Goal: Transaction & Acquisition: Purchase product/service

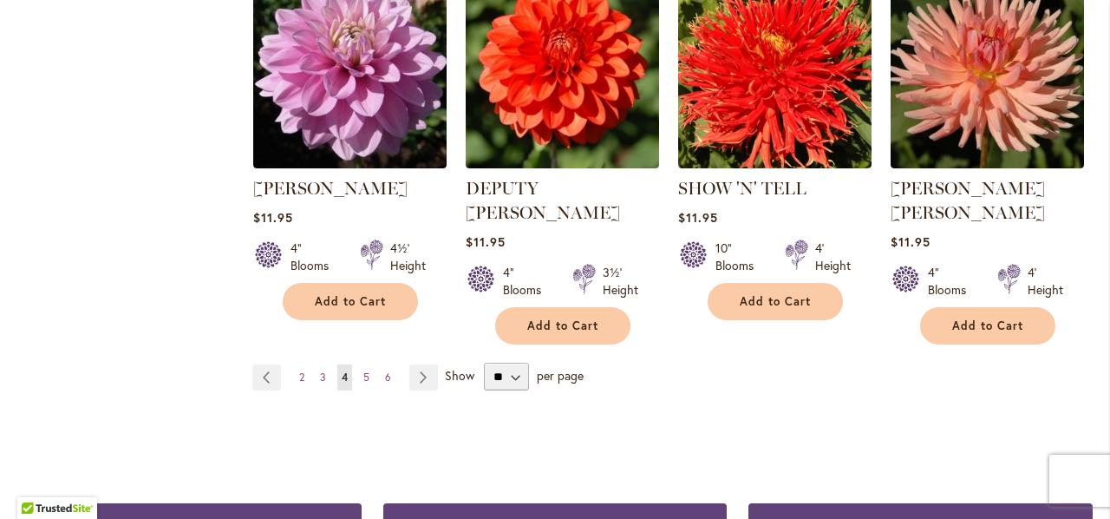
scroll to position [4596, 0]
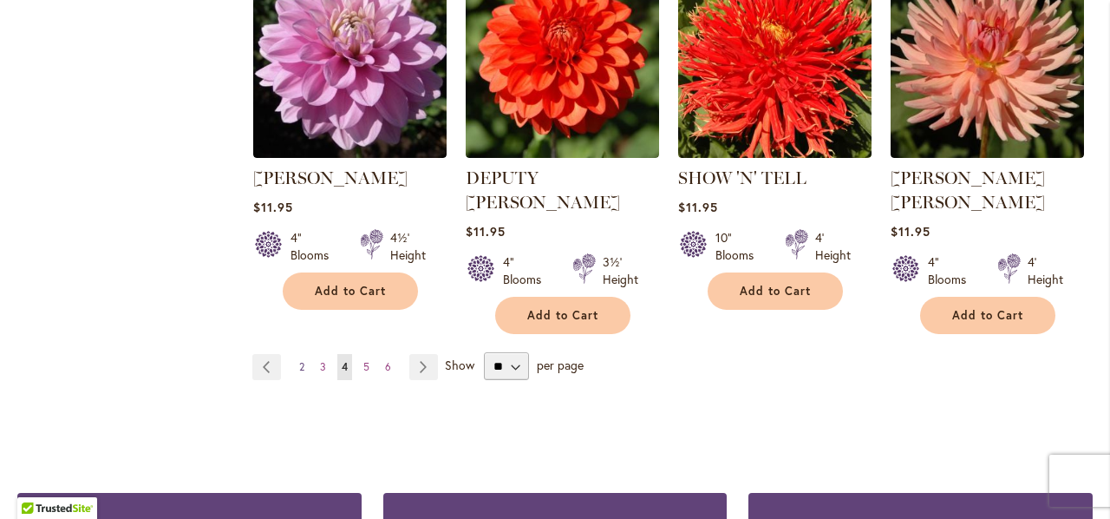
click at [299, 360] on span "2" at bounding box center [301, 366] width 5 height 13
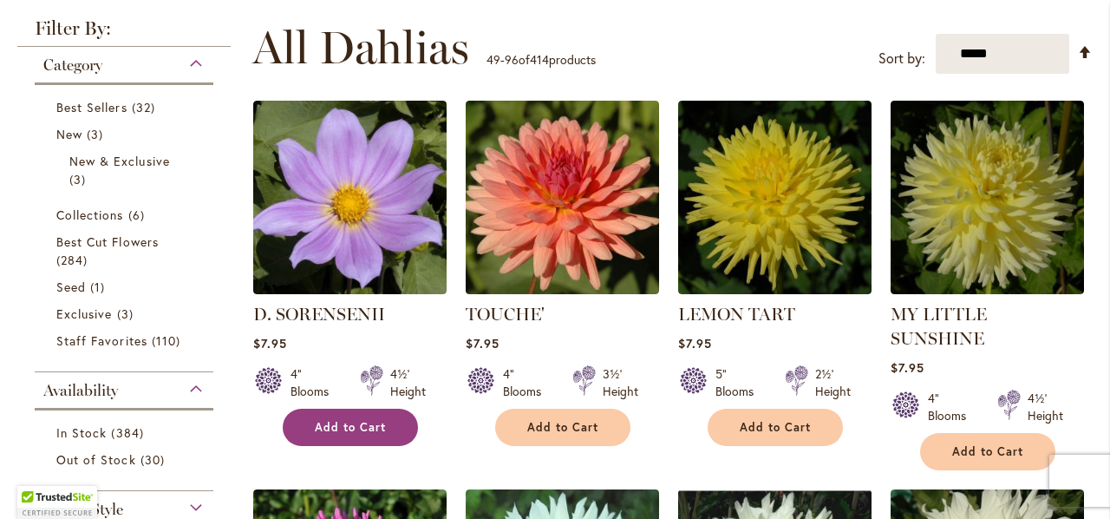
scroll to position [366, 0]
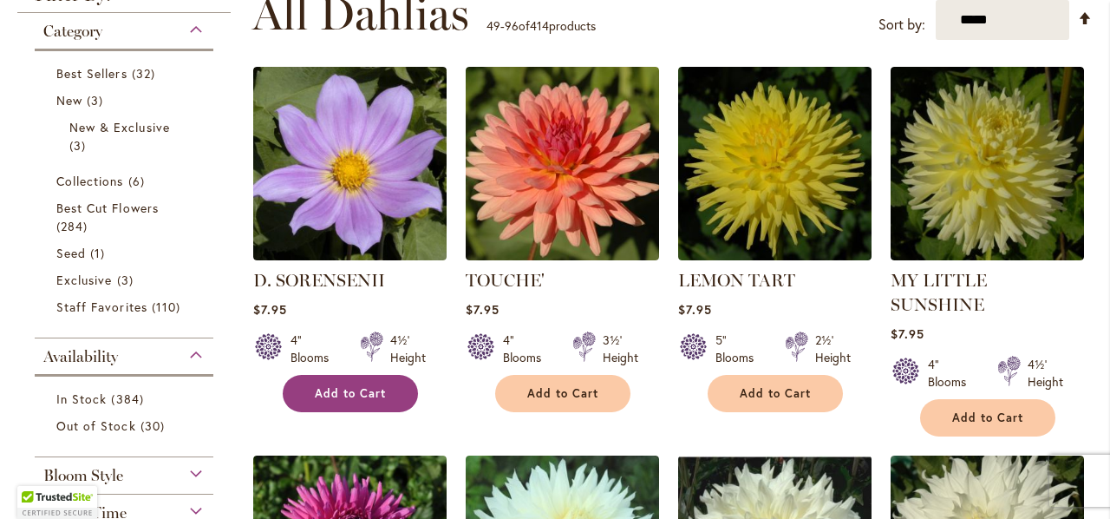
click at [347, 393] on span "Add to Cart" at bounding box center [350, 393] width 71 height 15
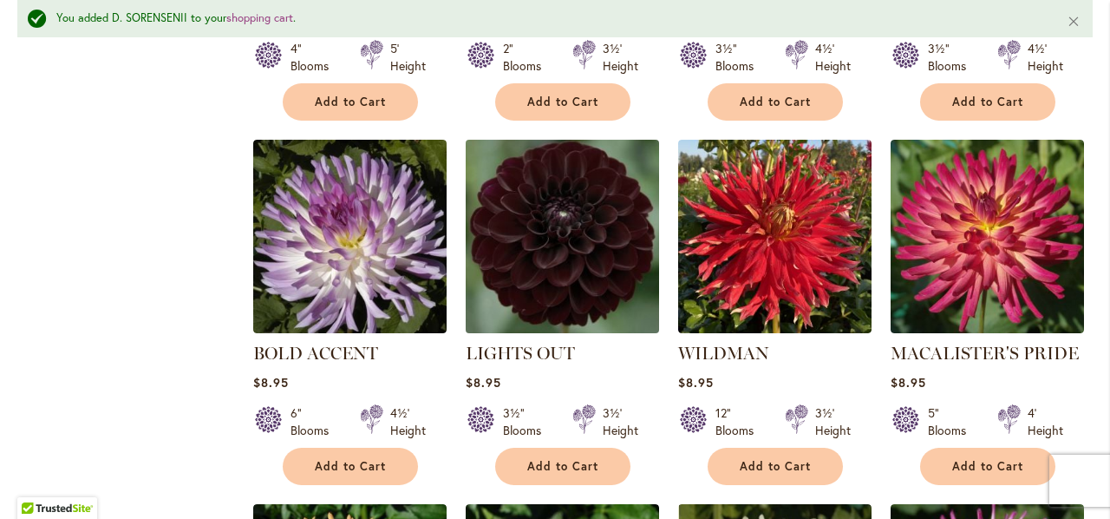
scroll to position [3360, 0]
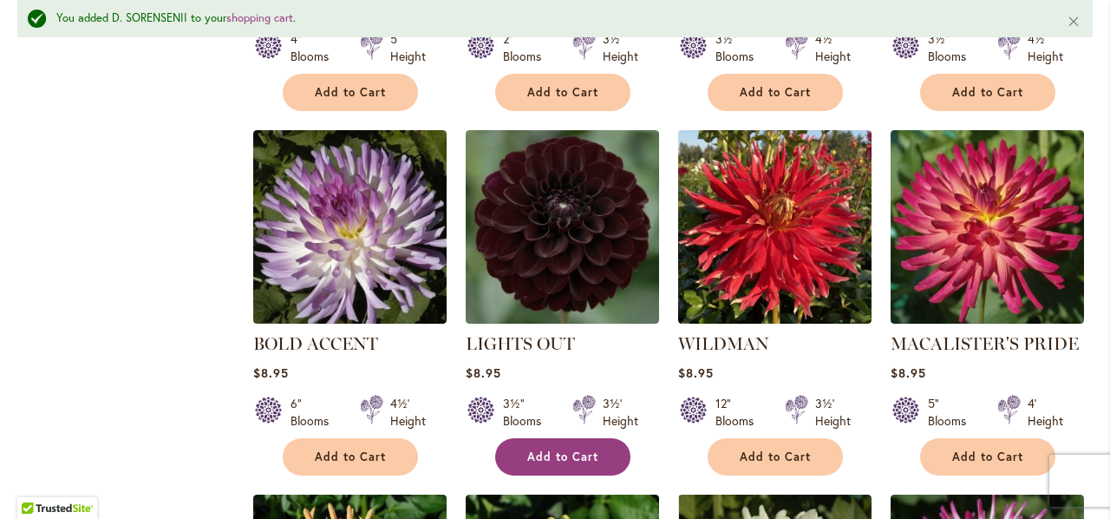
click at [549, 449] on span "Add to Cart" at bounding box center [562, 456] width 71 height 15
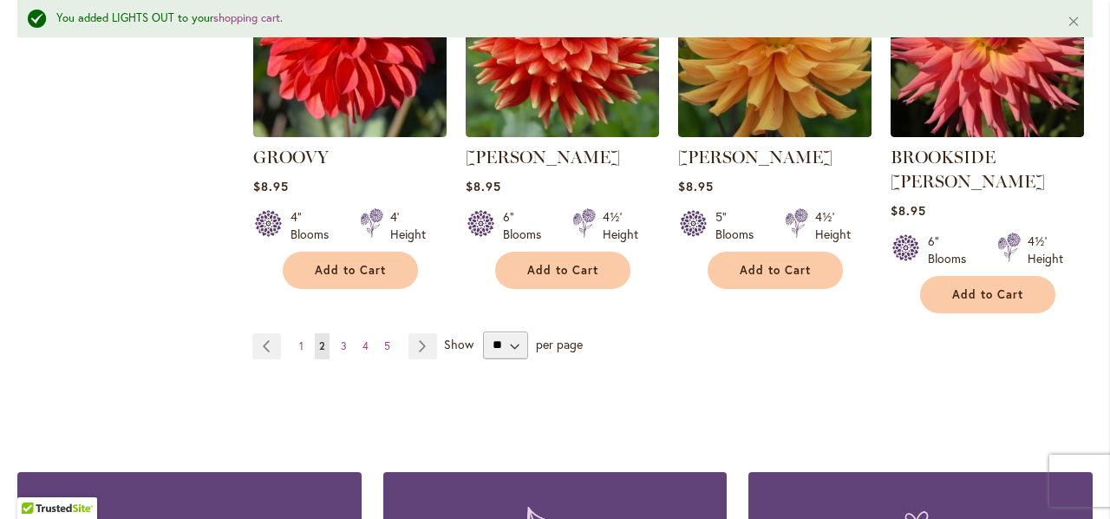
scroll to position [4747, 0]
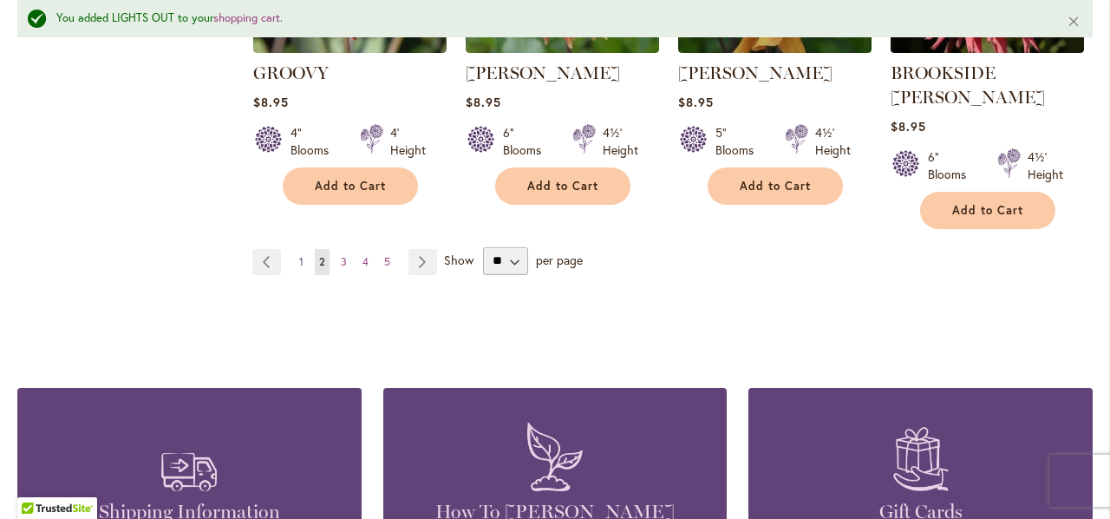
click at [299, 255] on span "1" at bounding box center [301, 261] width 4 height 13
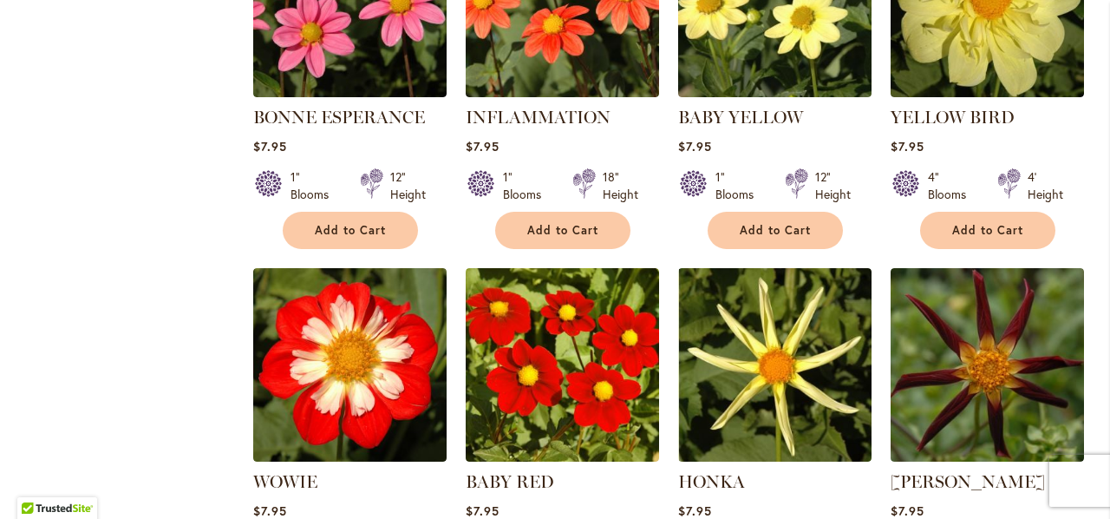
scroll to position [4355, 0]
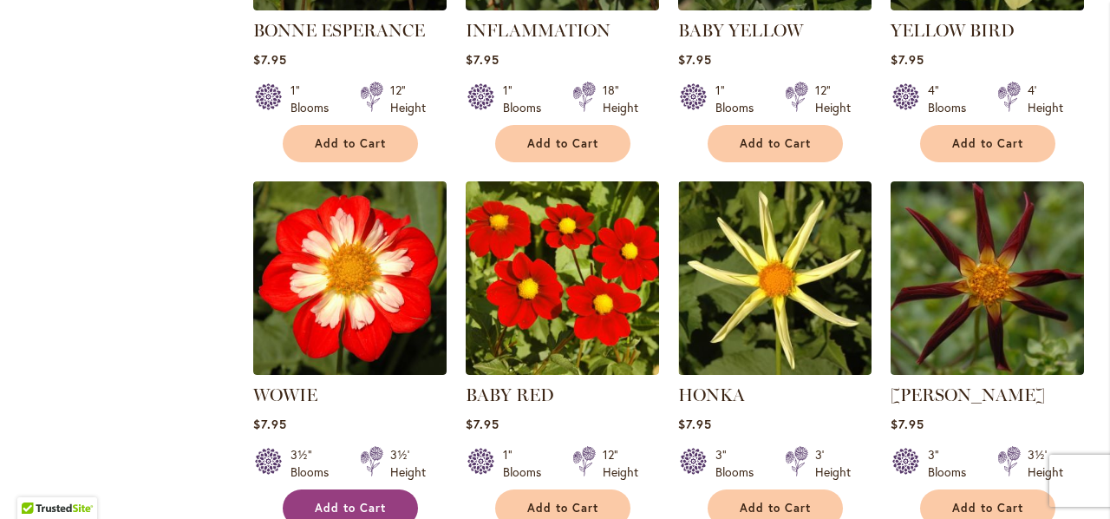
click at [324, 489] on button "Add to Cart" at bounding box center [350, 507] width 135 height 37
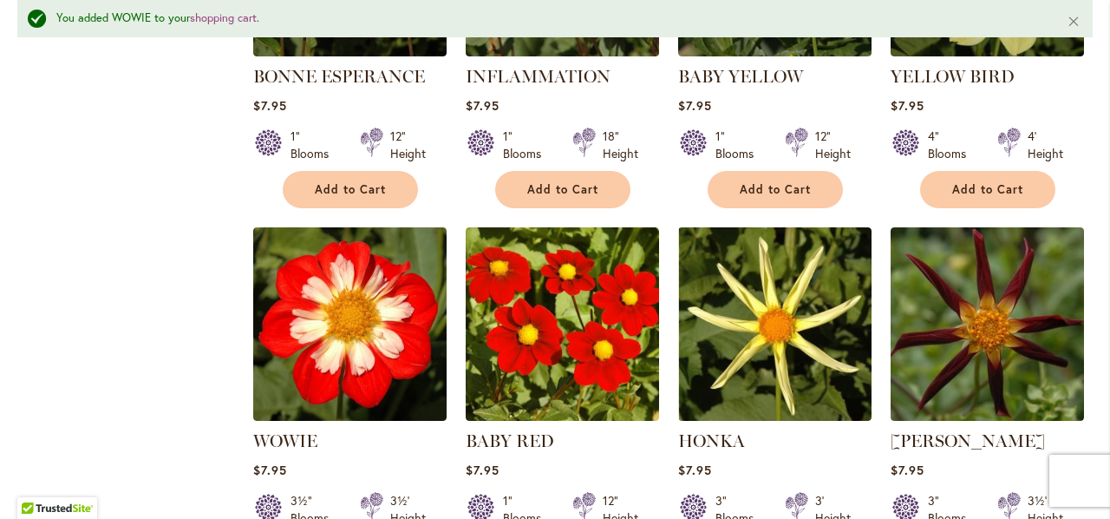
scroll to position [4400, 0]
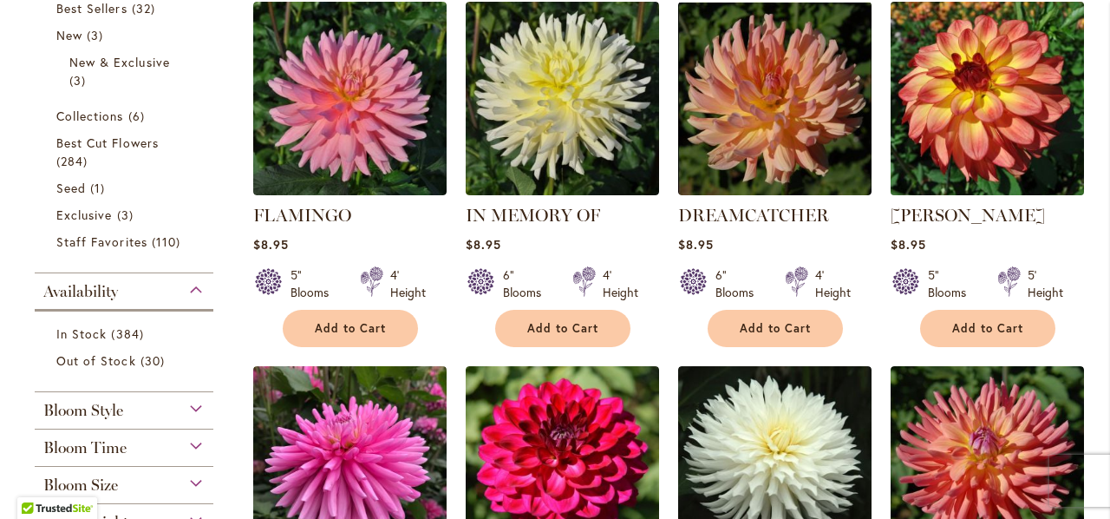
scroll to position [434, 0]
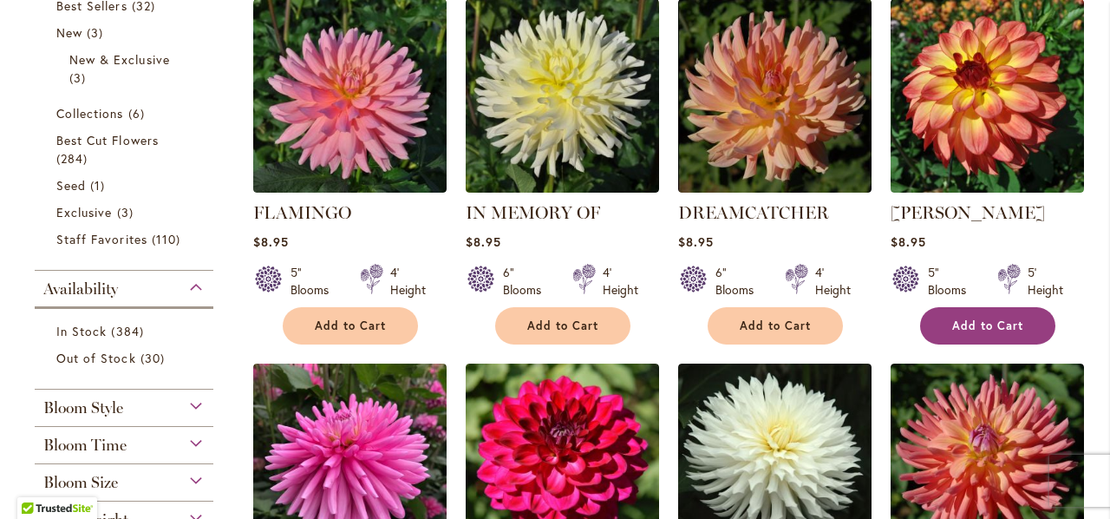
click at [949, 327] on button "Add to Cart" at bounding box center [987, 325] width 135 height 37
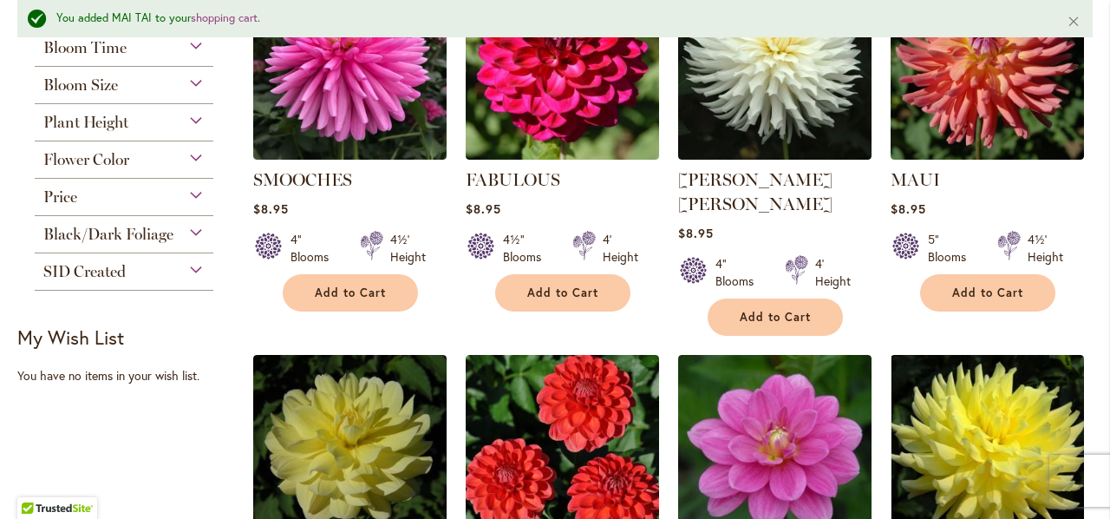
scroll to position [1086, 0]
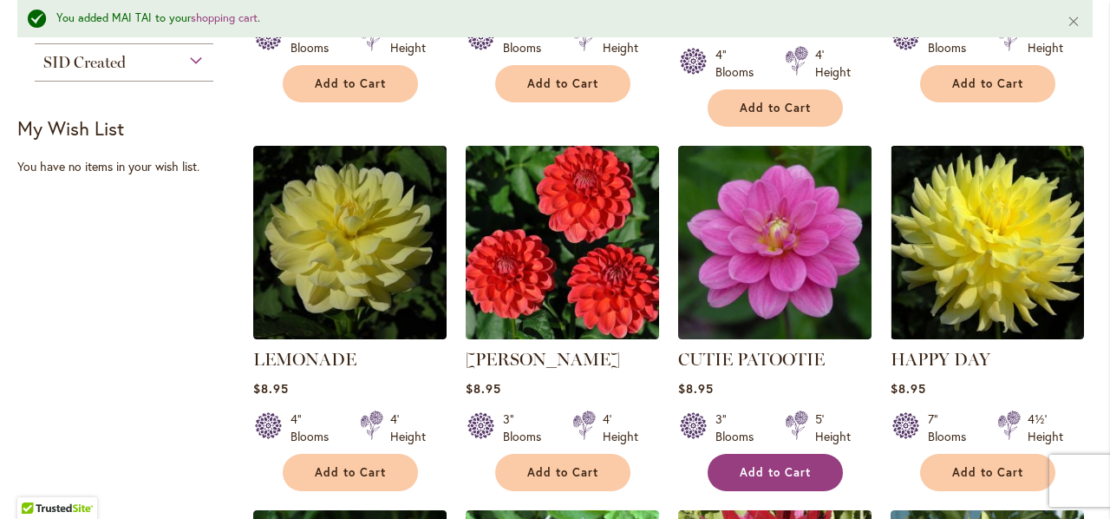
click at [762, 465] on span "Add to Cart" at bounding box center [775, 472] width 71 height 15
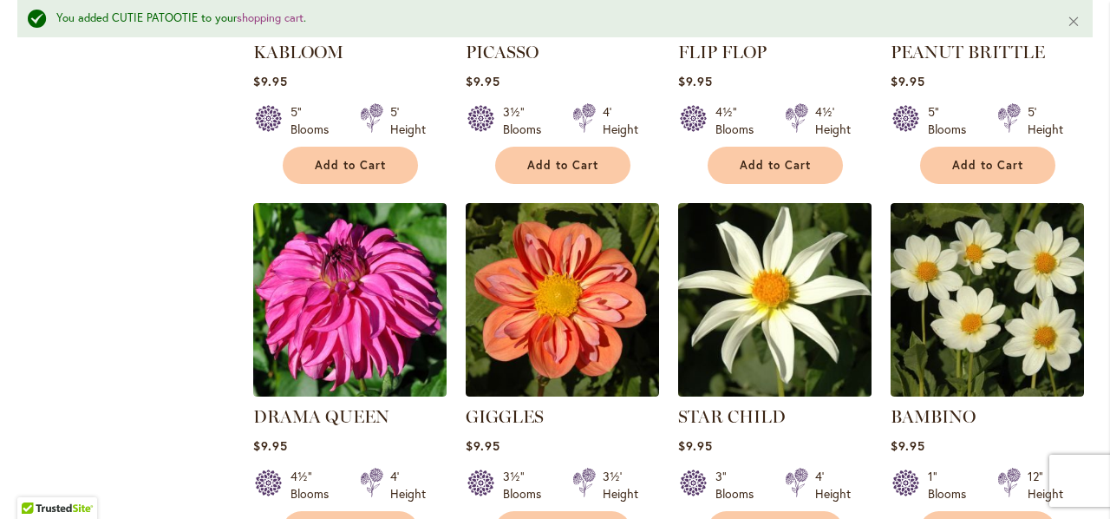
scroll to position [4381, 0]
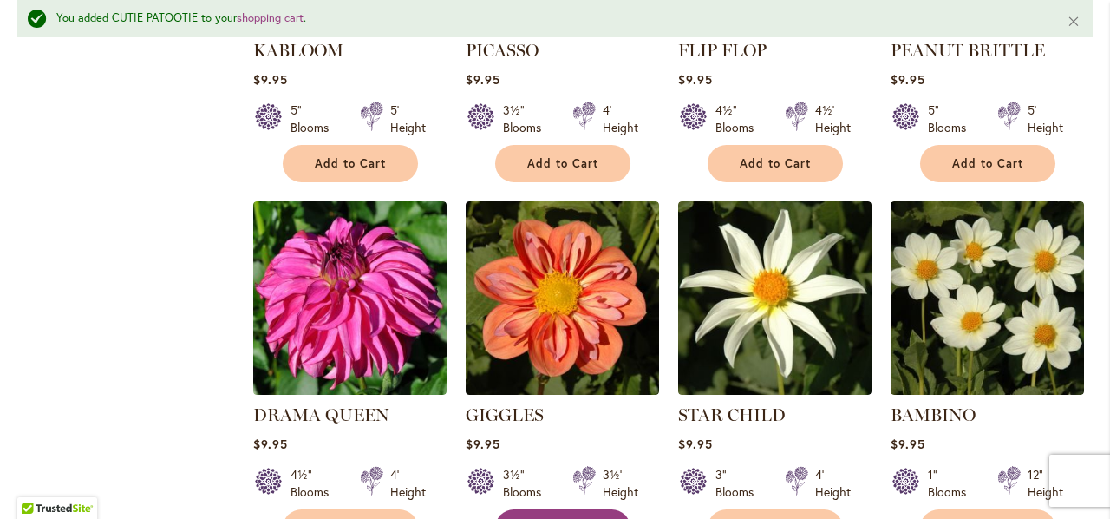
click at [522, 509] on button "Add to Cart" at bounding box center [562, 527] width 135 height 37
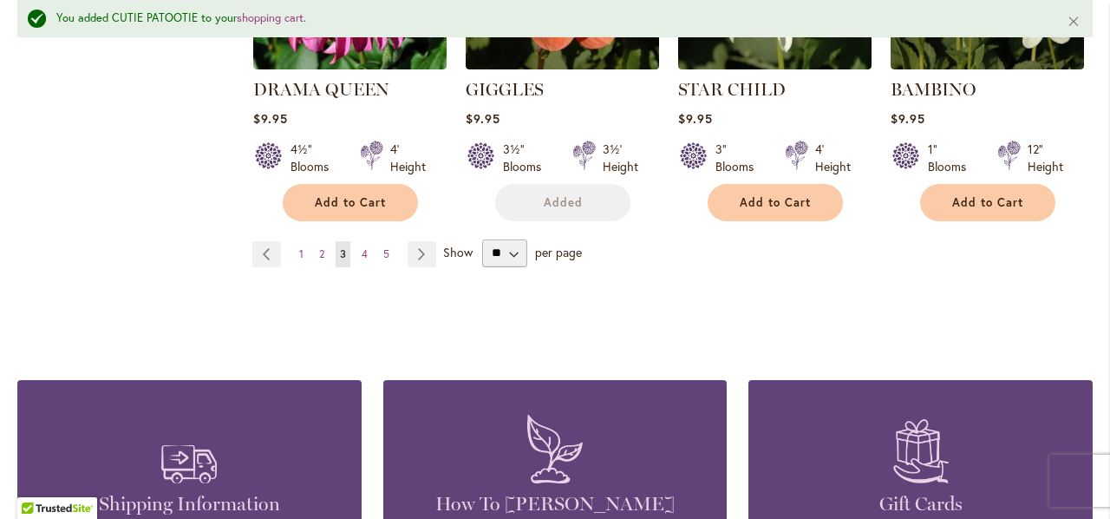
scroll to position [4728, 0]
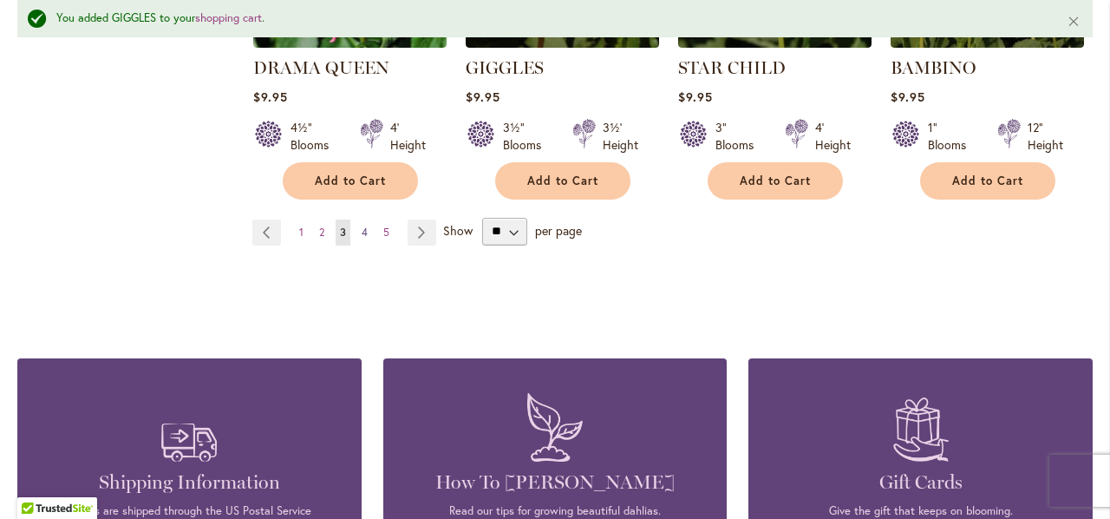
click at [362, 225] on span "4" at bounding box center [365, 231] width 6 height 13
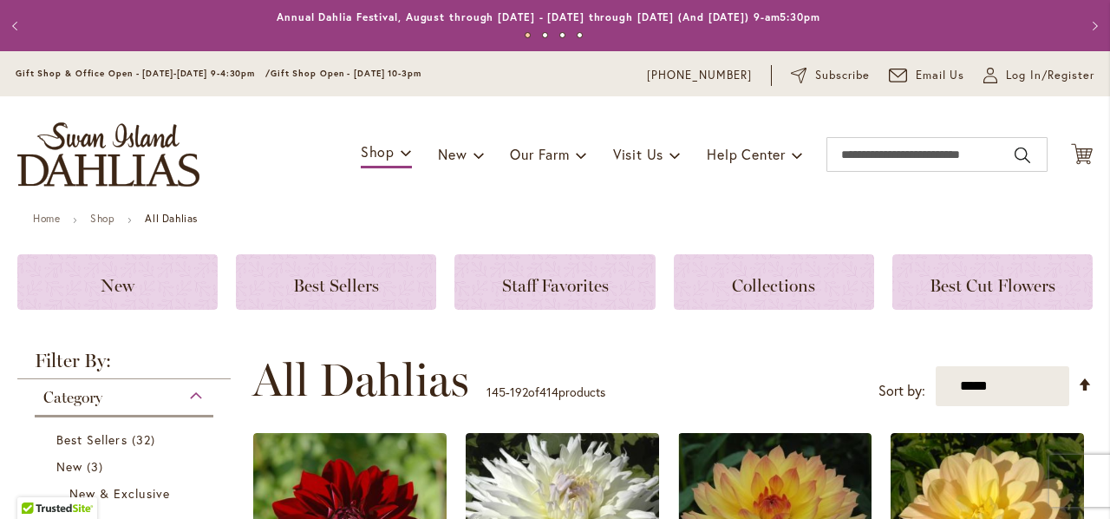
scroll to position [366, 0]
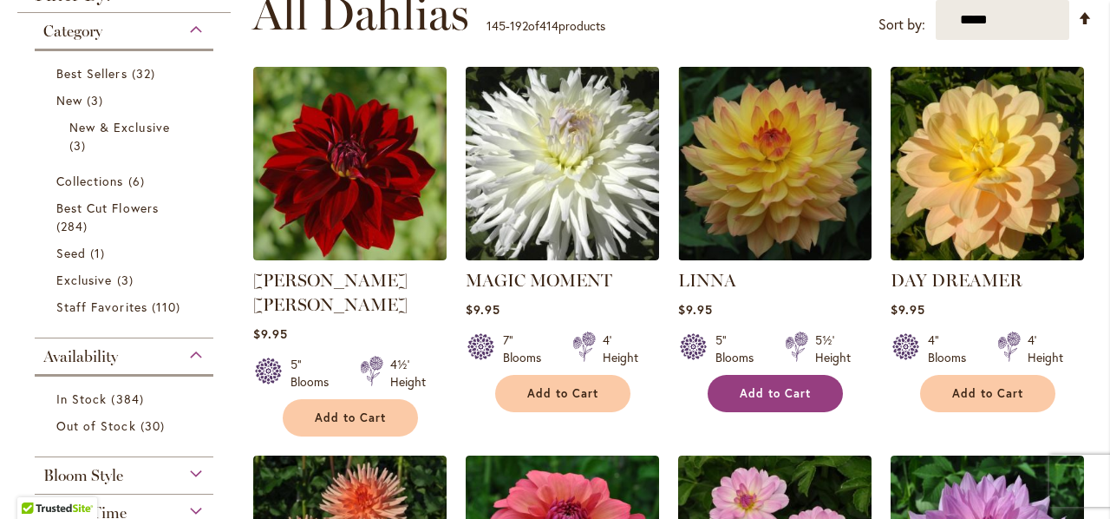
click at [760, 389] on span "Add to Cart" at bounding box center [775, 393] width 71 height 15
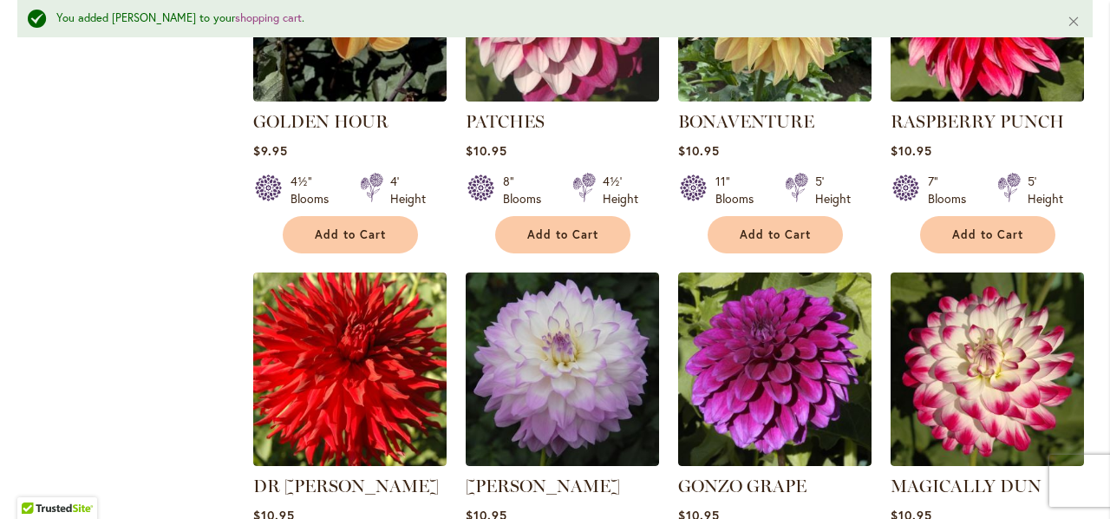
scroll to position [1799, 0]
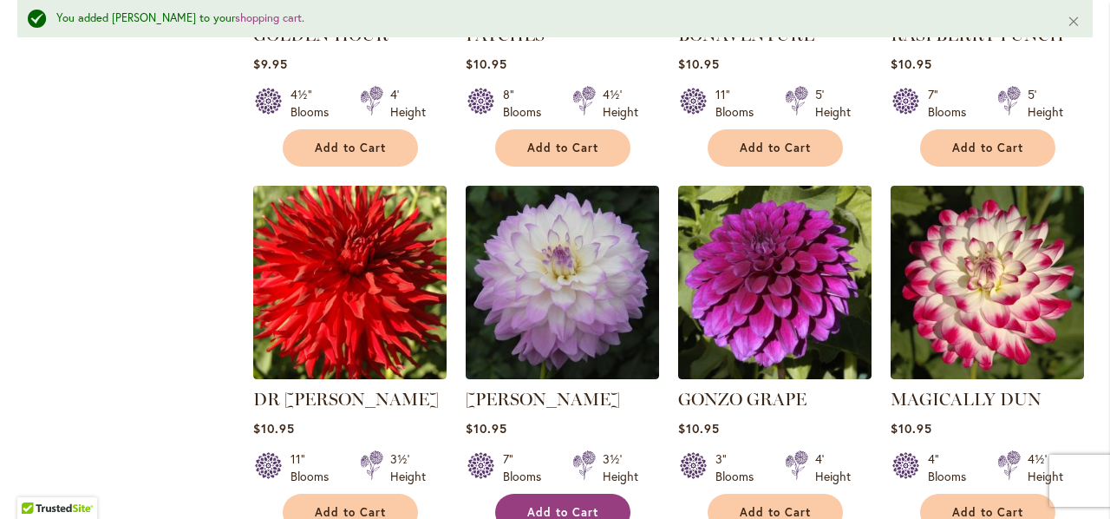
click at [559, 493] on button "Add to Cart" at bounding box center [562, 511] width 135 height 37
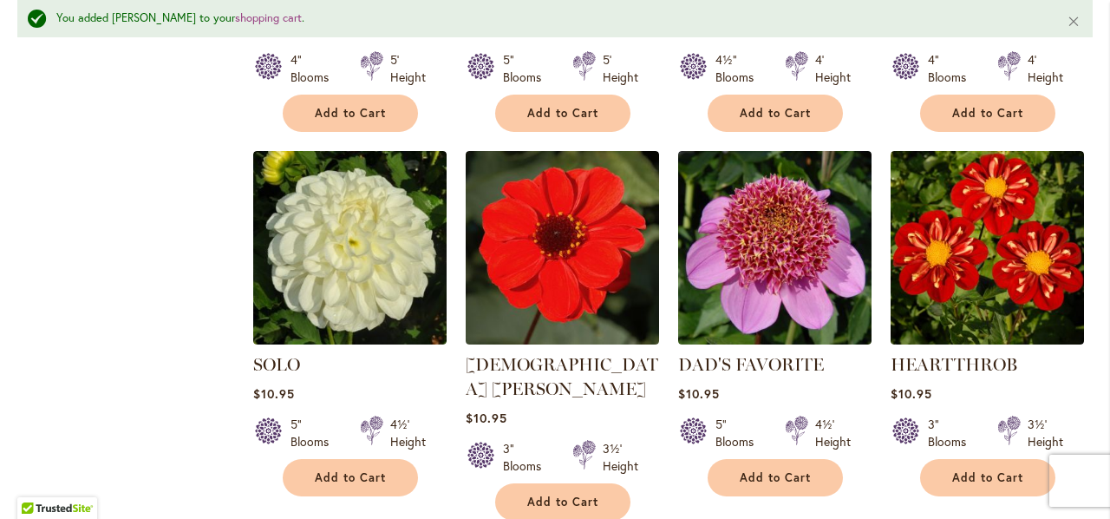
scroll to position [3013, 0]
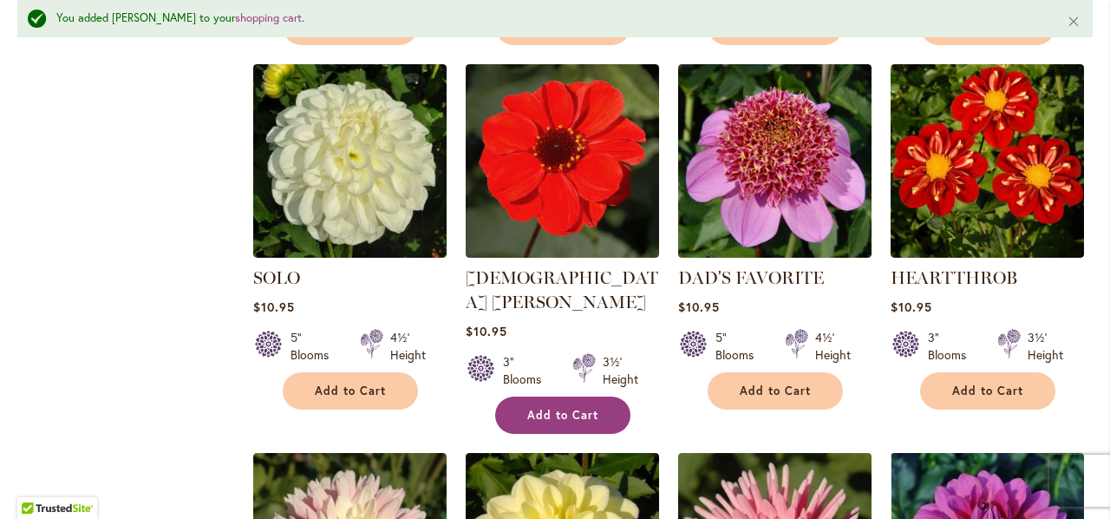
click at [571, 408] on span "Add to Cart" at bounding box center [562, 415] width 71 height 15
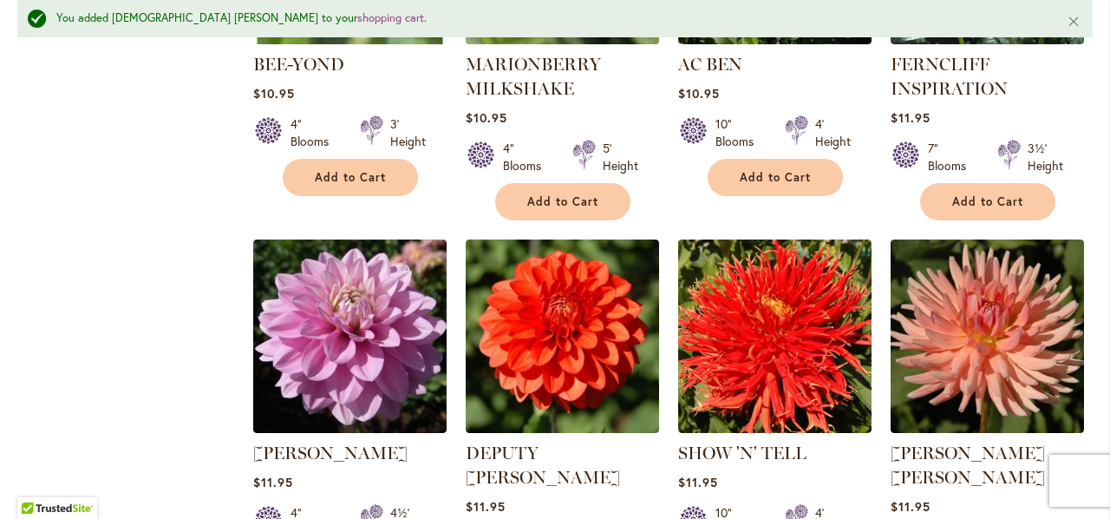
scroll to position [4400, 0]
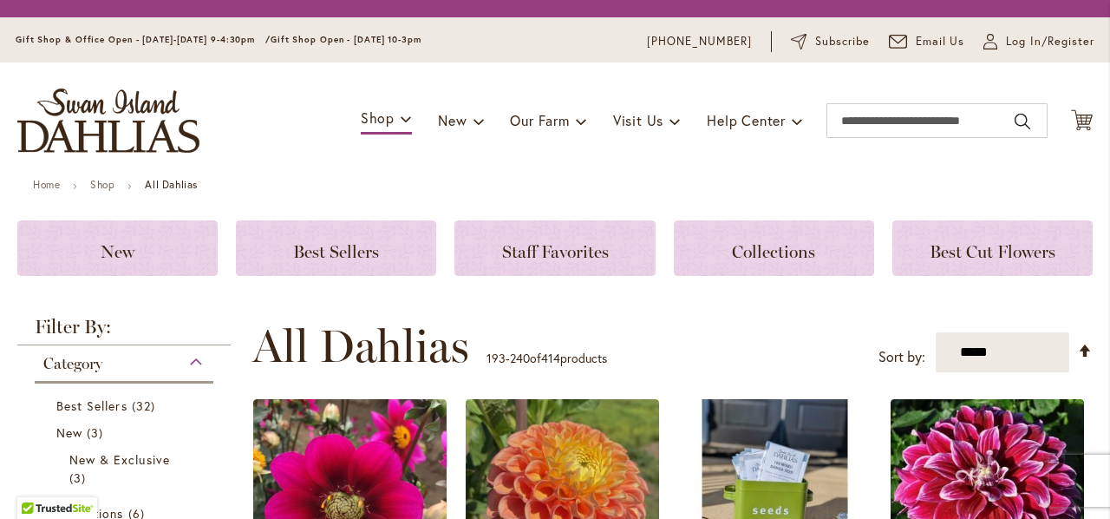
scroll to position [366, 0]
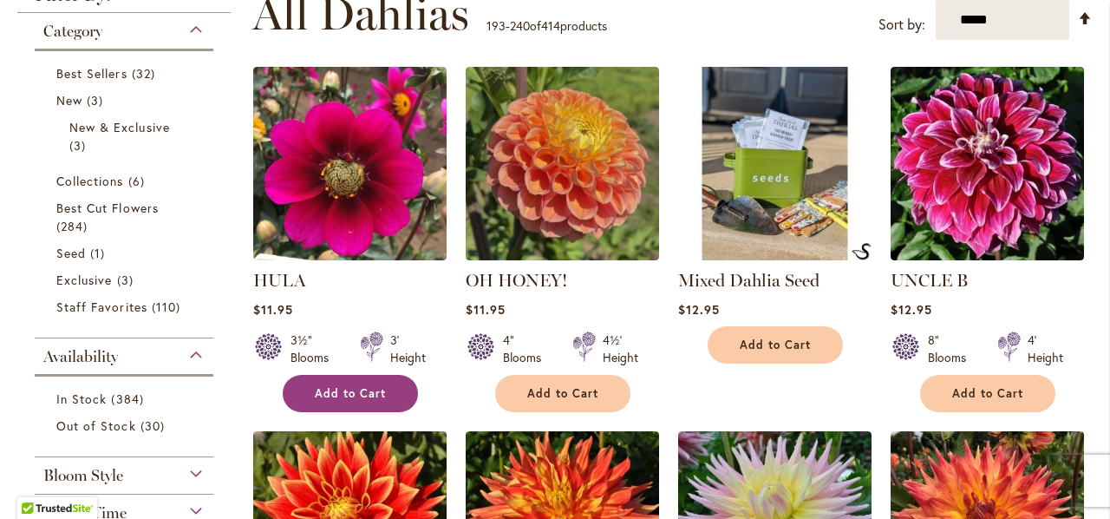
click at [385, 389] on button "Add to Cart" at bounding box center [350, 393] width 135 height 37
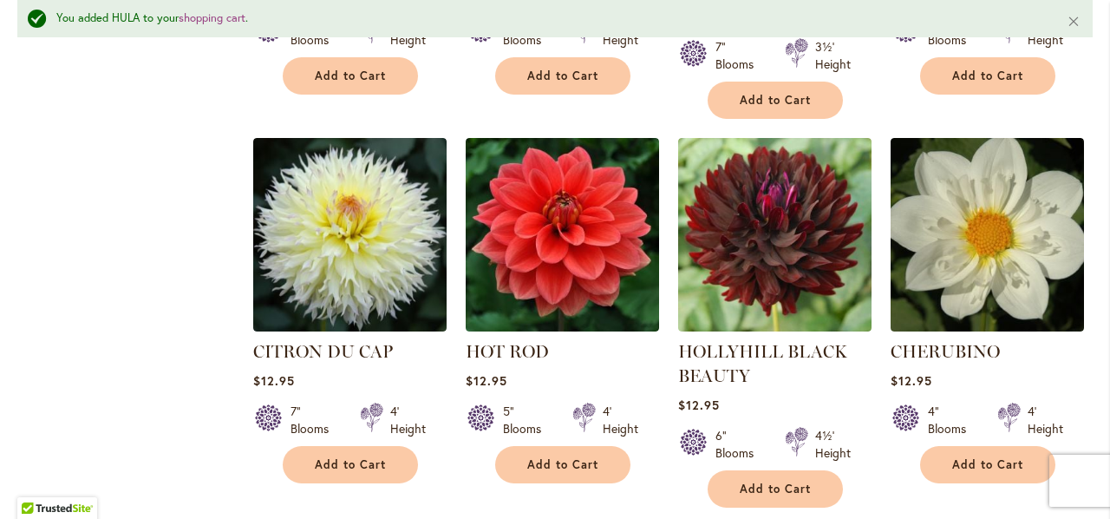
scroll to position [3793, 0]
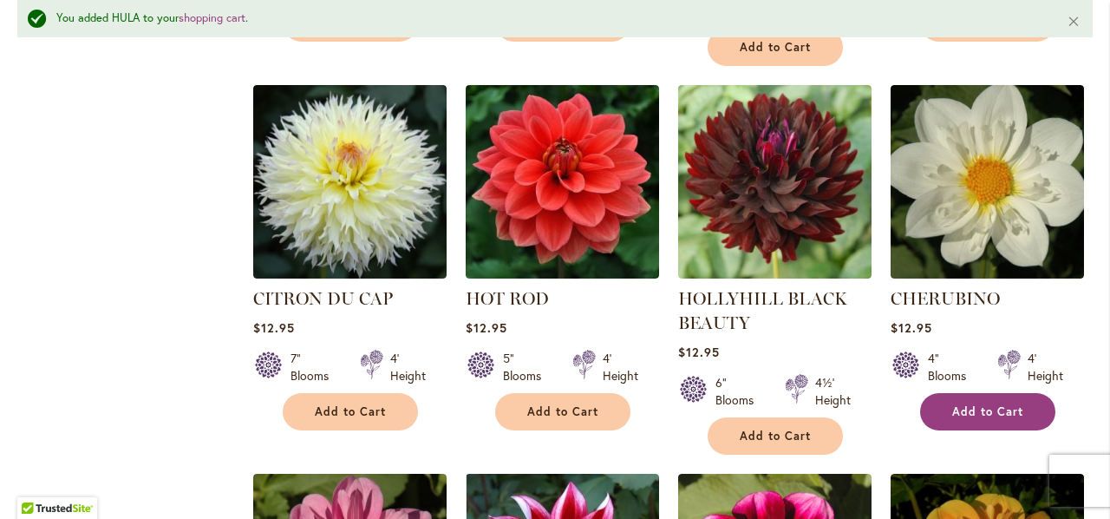
click at [944, 393] on button "Add to Cart" at bounding box center [987, 411] width 135 height 37
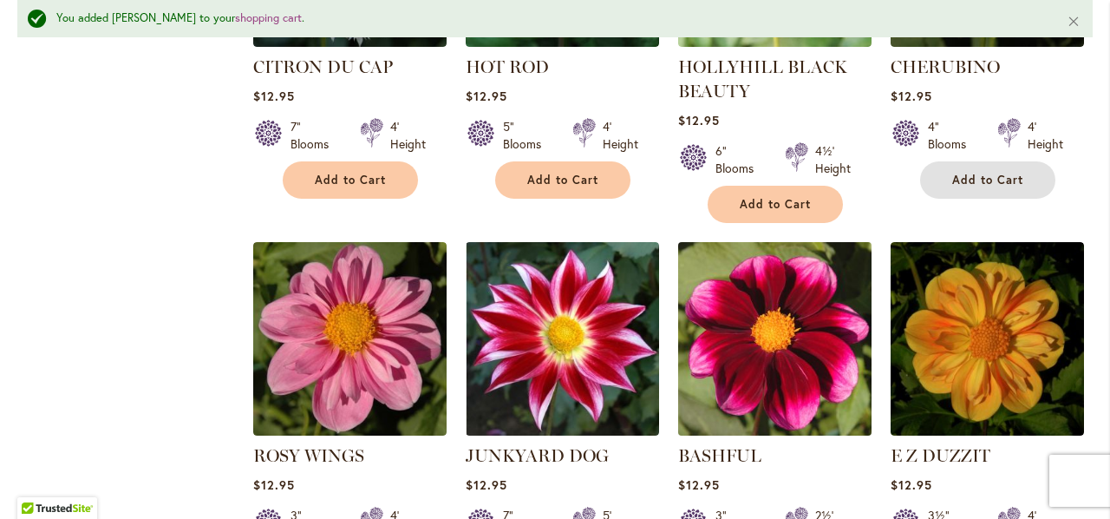
scroll to position [4054, 0]
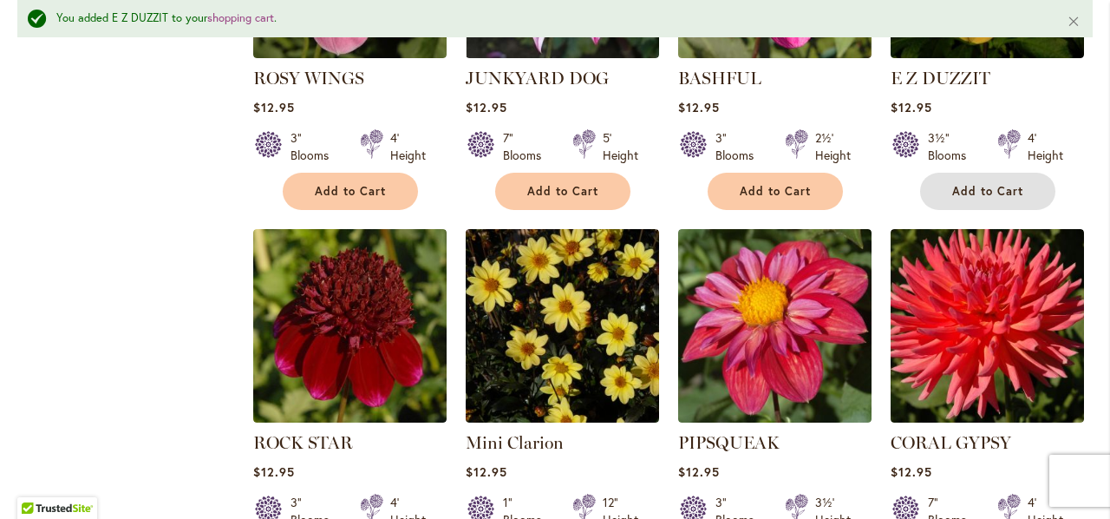
scroll to position [4661, 0]
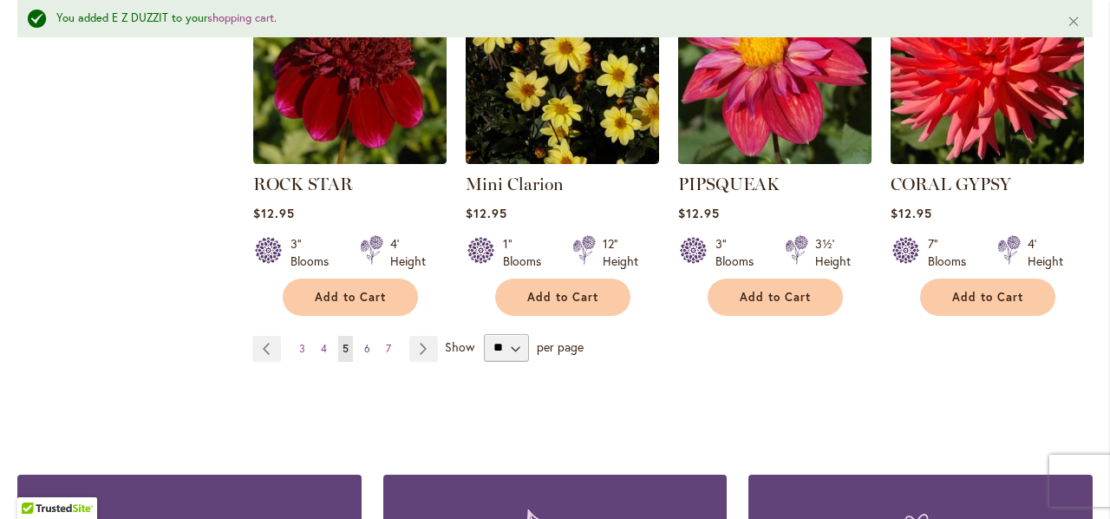
click at [366, 342] on span "6" at bounding box center [367, 348] width 6 height 13
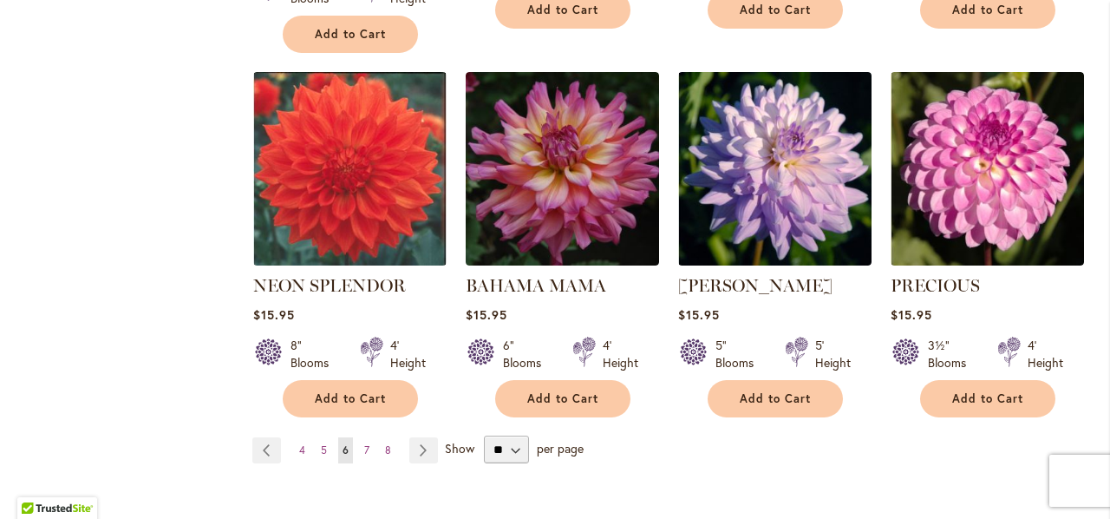
scroll to position [4555, 0]
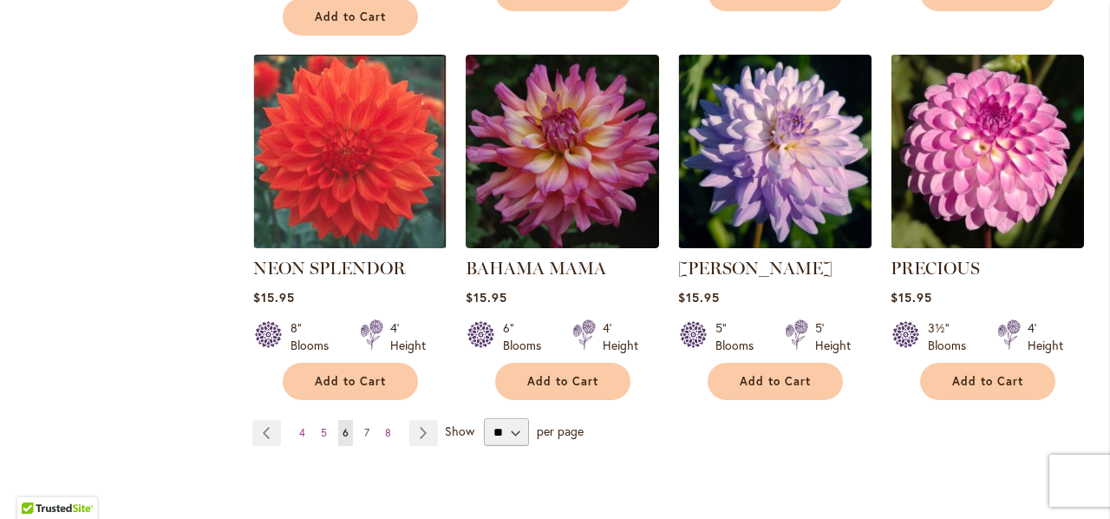
click at [364, 426] on span "7" at bounding box center [366, 432] width 5 height 13
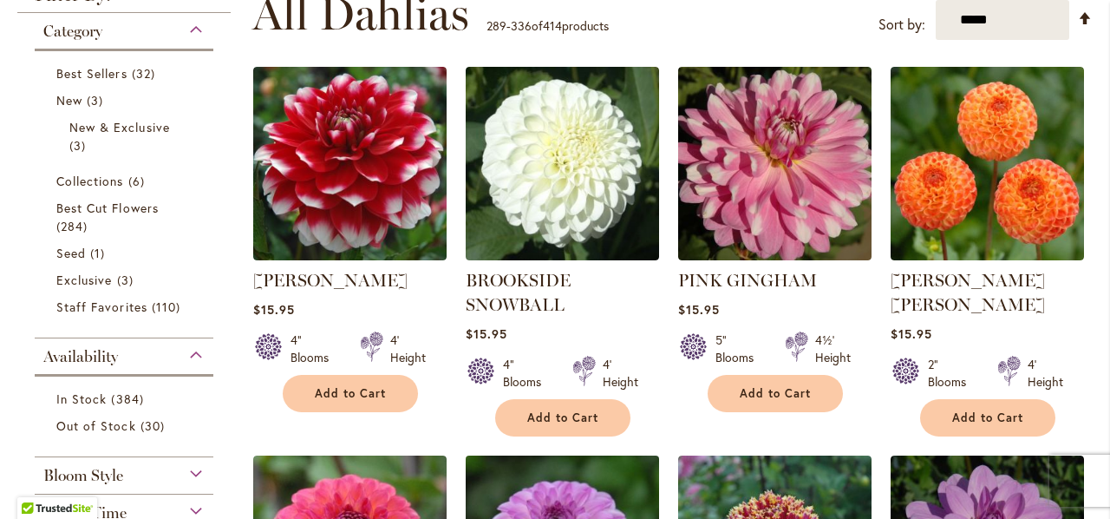
scroll to position [713, 0]
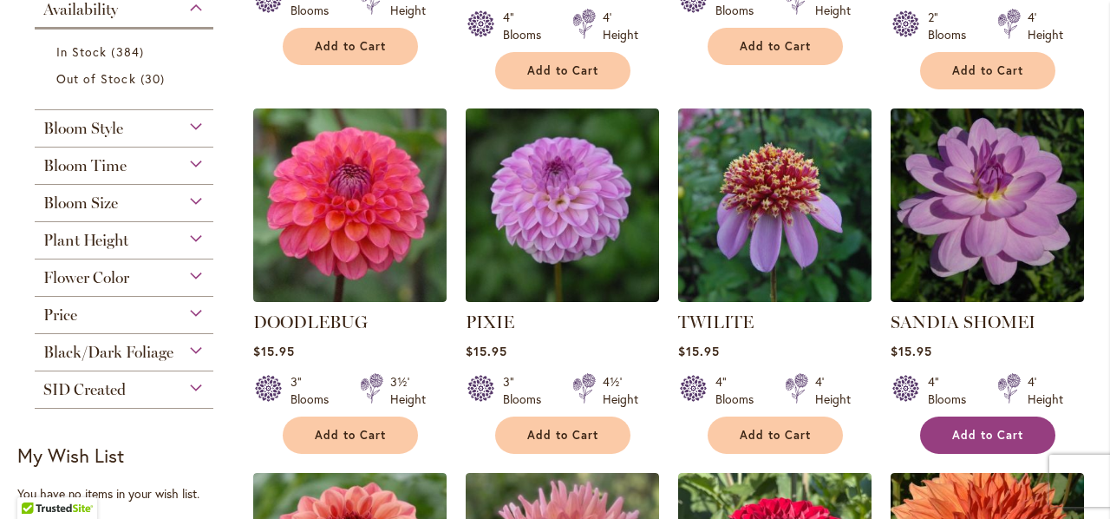
click at [978, 430] on span "Add to Cart" at bounding box center [987, 435] width 71 height 15
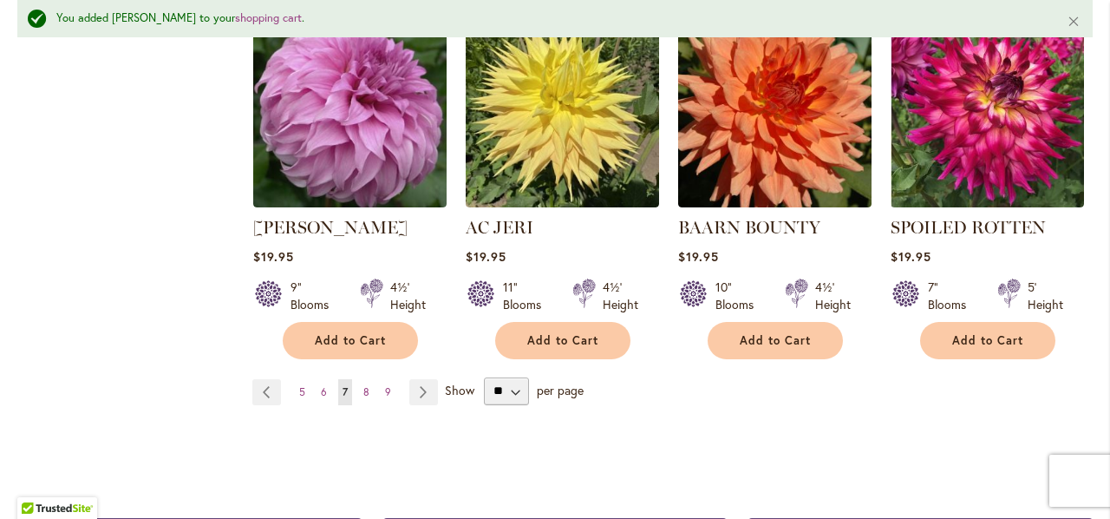
scroll to position [4661, 0]
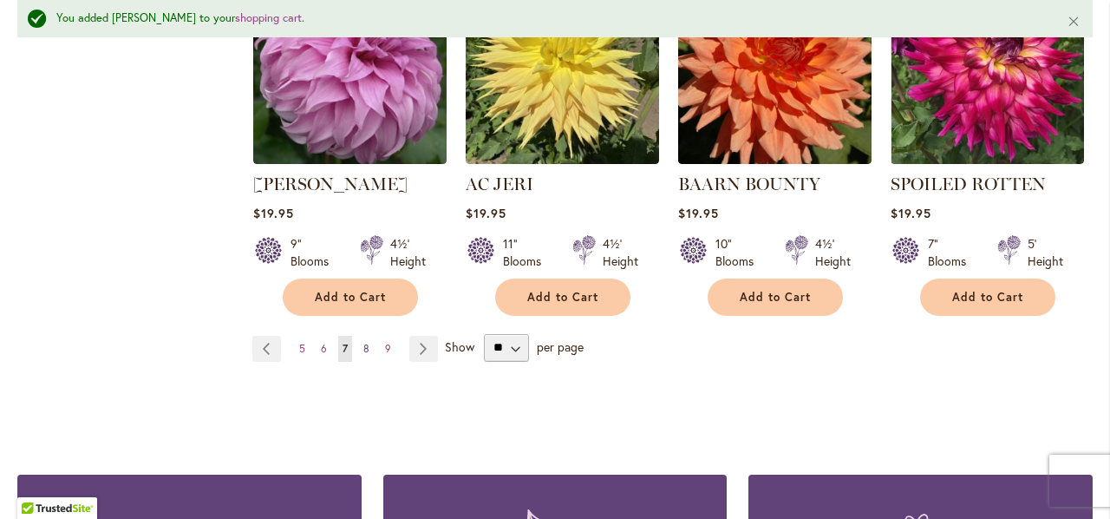
click at [368, 336] on link "Page 8" at bounding box center [366, 349] width 15 height 26
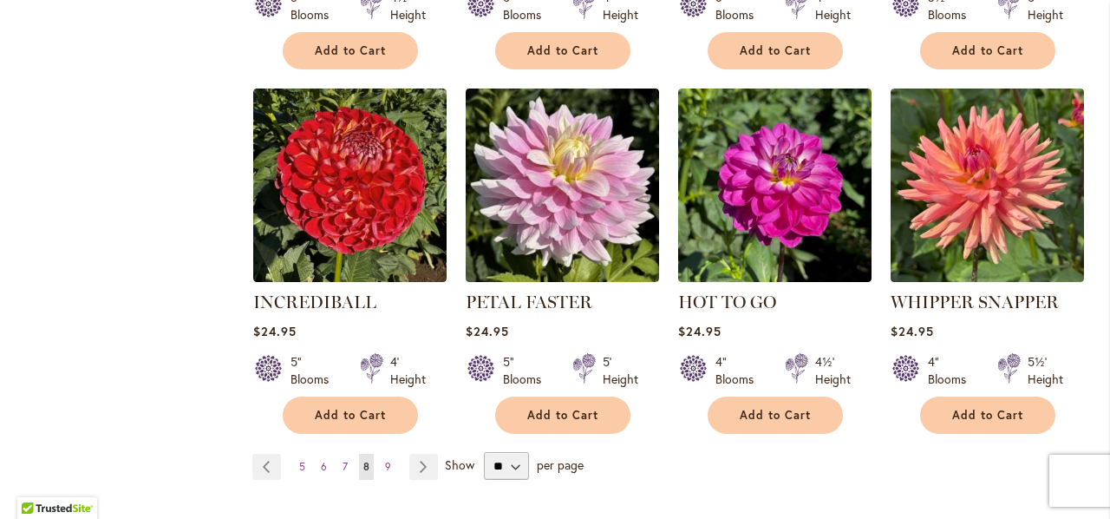
scroll to position [4355, 0]
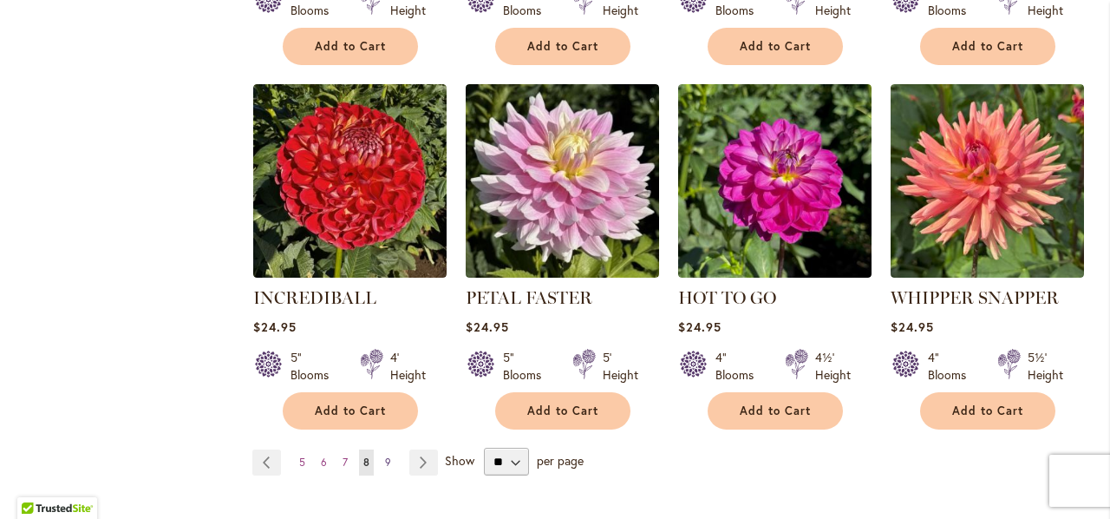
click at [381, 450] on link "Page 9" at bounding box center [388, 462] width 15 height 26
click at [382, 449] on link "Page 9" at bounding box center [388, 462] width 15 height 26
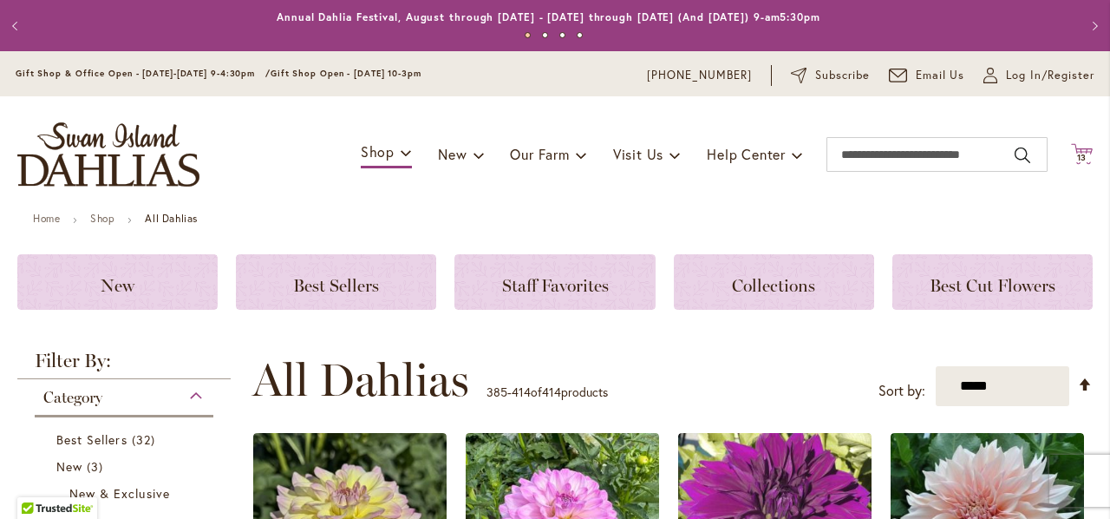
click at [1075, 157] on span "13 13 items" at bounding box center [1082, 158] width 17 height 9
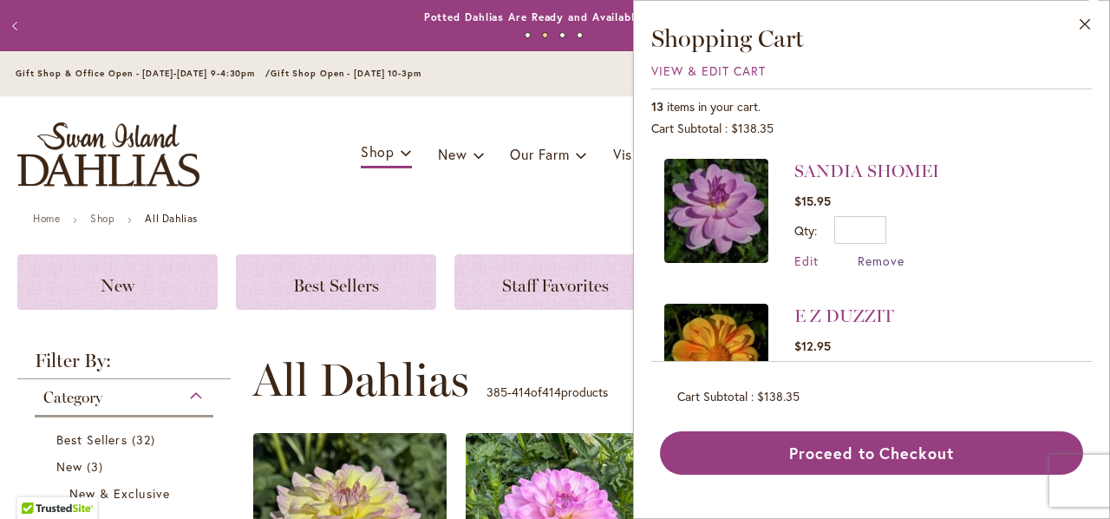
click at [875, 260] on span "Remove" at bounding box center [881, 260] width 47 height 16
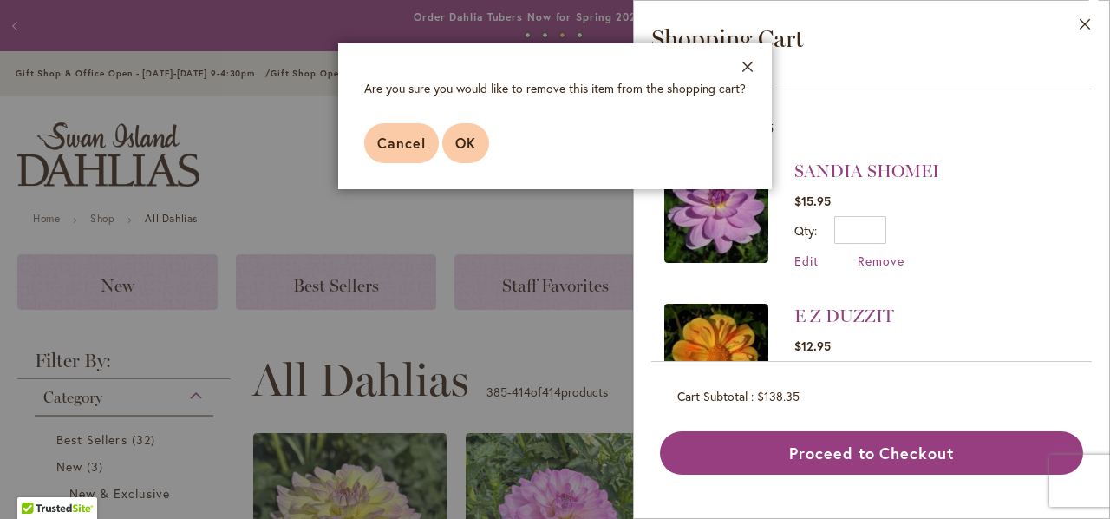
click at [468, 152] on span "OK" at bounding box center [465, 143] width 21 height 18
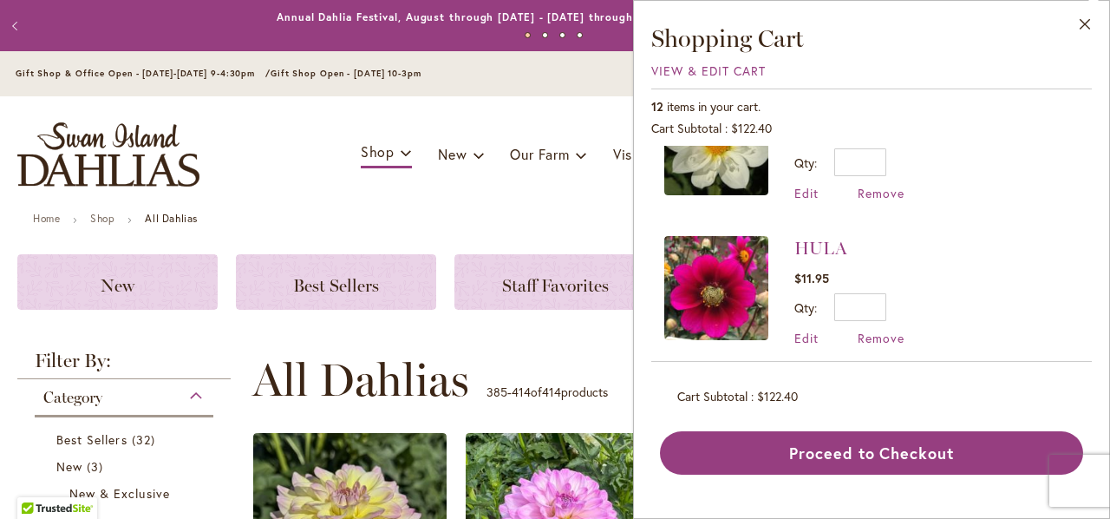
scroll to position [173, 0]
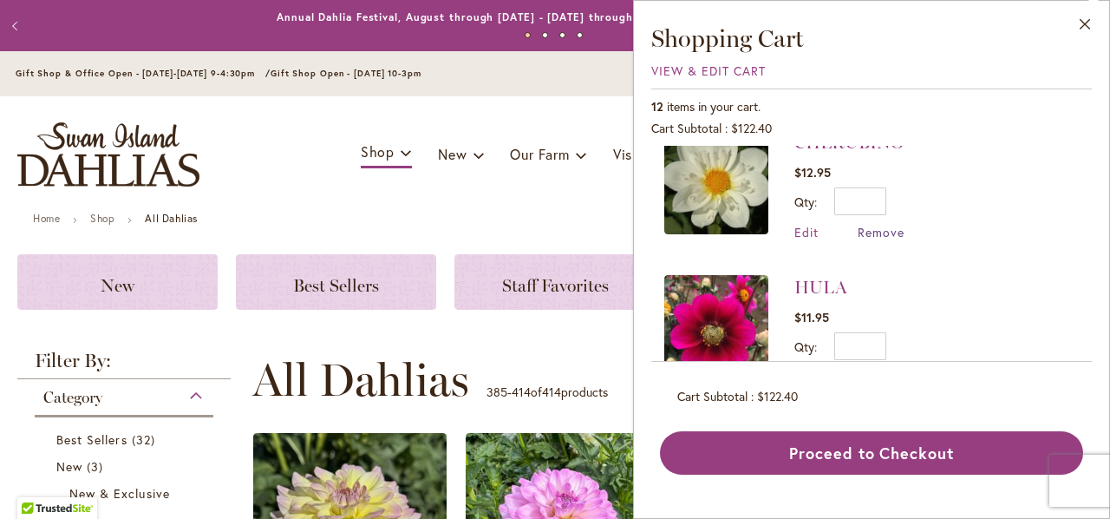
click at [867, 232] on span "Remove" at bounding box center [881, 232] width 47 height 16
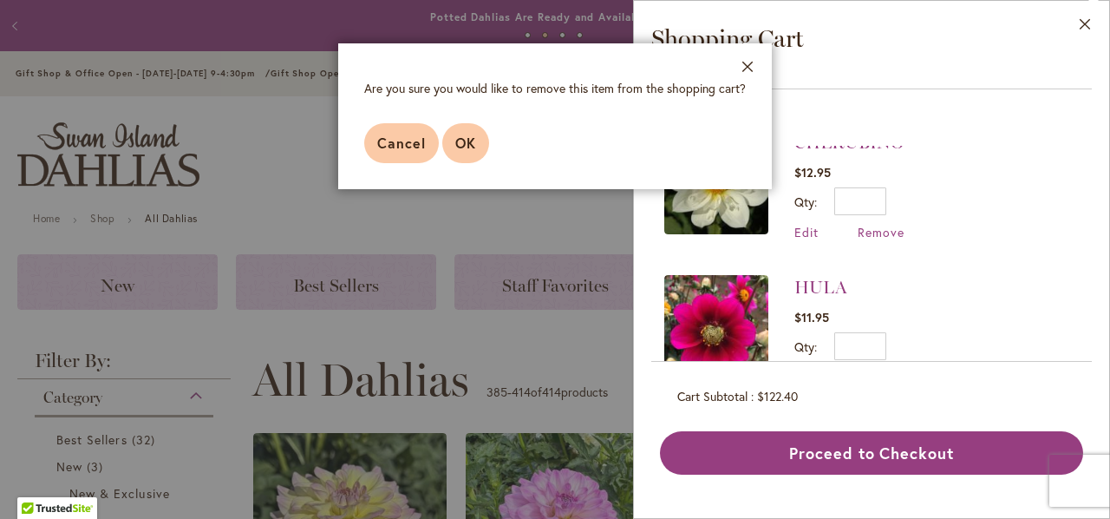
click at [472, 147] on span "OK" at bounding box center [465, 143] width 21 height 18
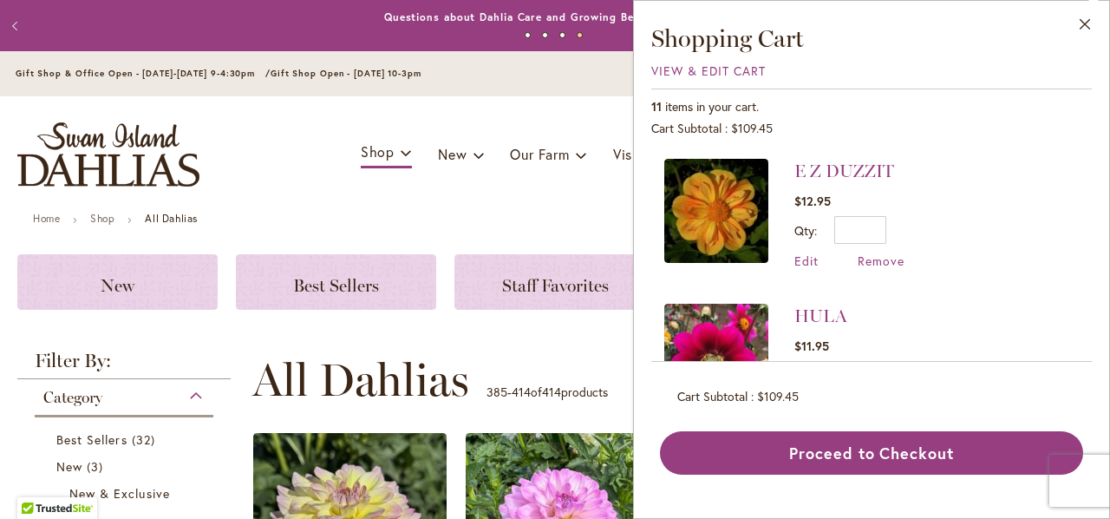
scroll to position [0, 0]
click at [879, 259] on span "Remove" at bounding box center [881, 260] width 47 height 16
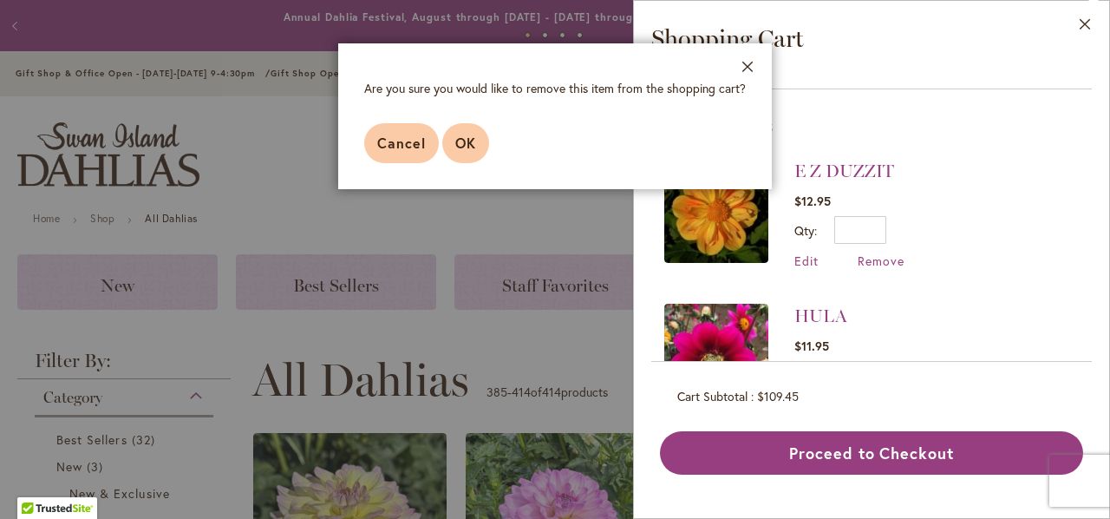
click at [472, 140] on span "OK" at bounding box center [465, 143] width 21 height 18
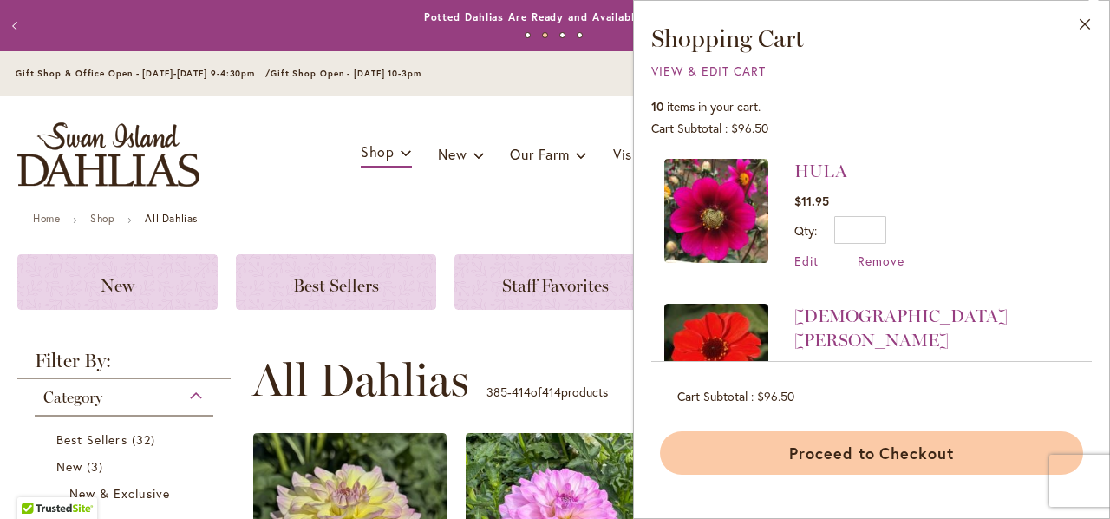
click at [911, 455] on button "Proceed to Checkout" at bounding box center [871, 452] width 423 height 43
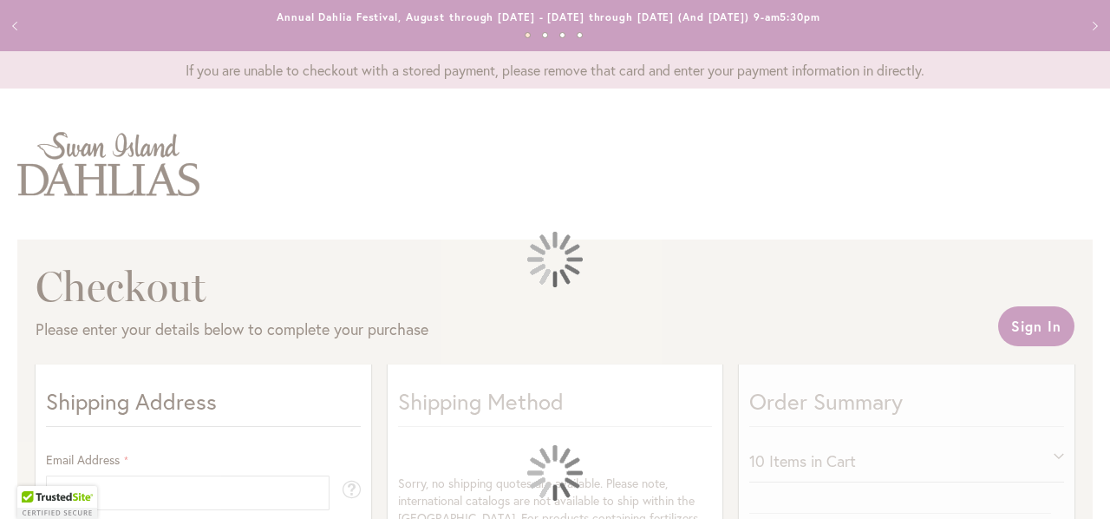
select select "**"
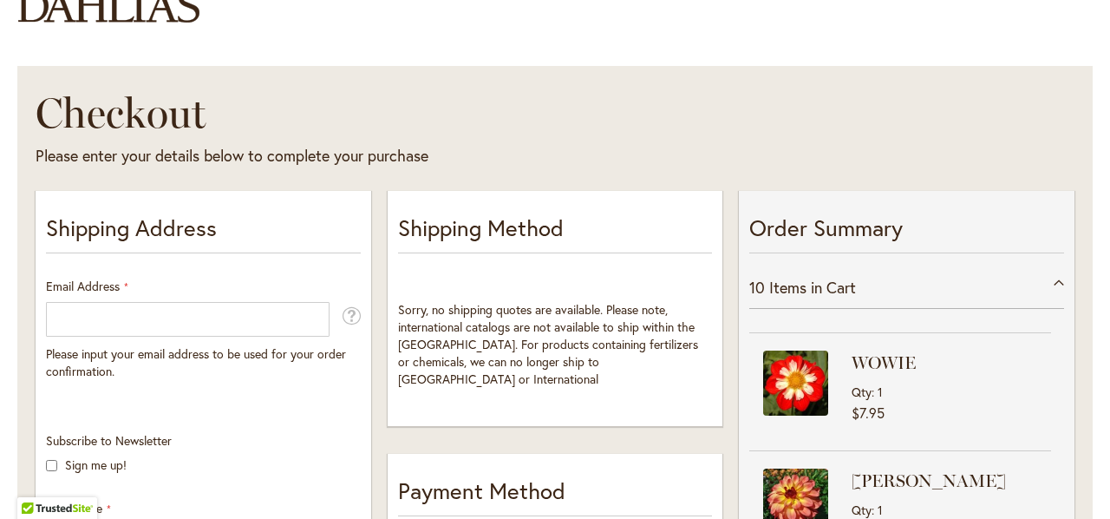
scroll to position [260, 0]
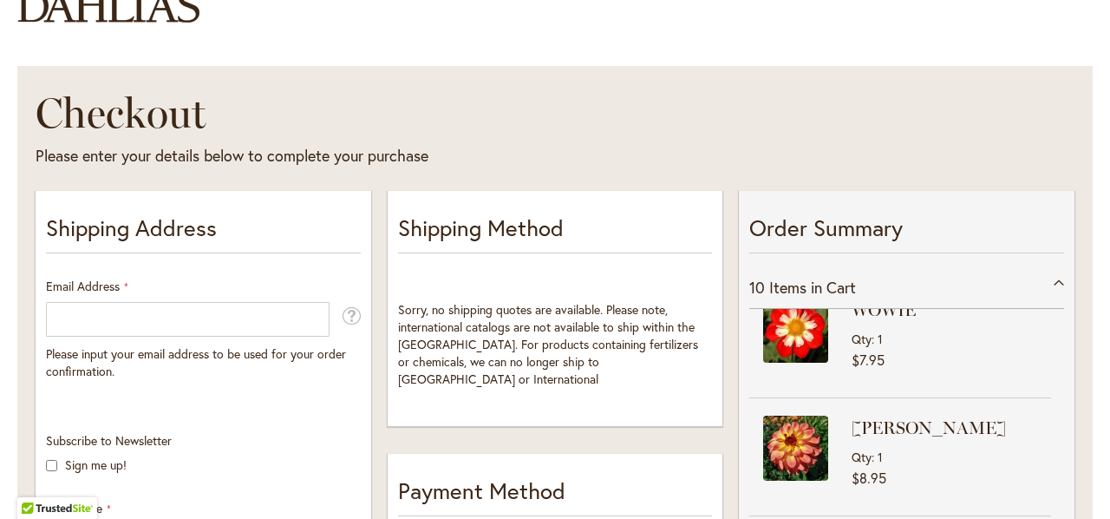
click at [0, 518] on div at bounding box center [0, 519] width 0 height 0
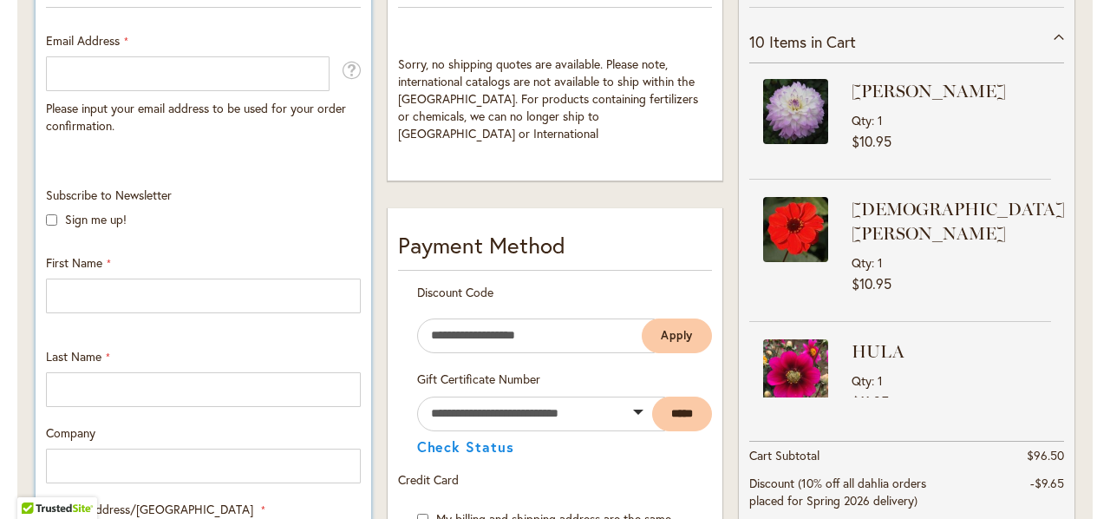
scroll to position [347, 0]
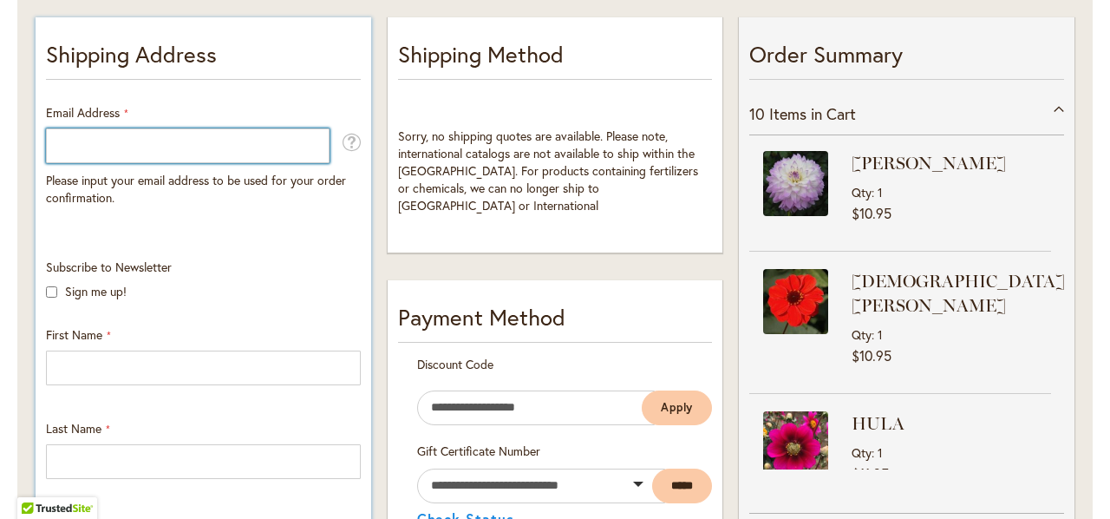
click at [147, 150] on input "Email Address" at bounding box center [188, 145] width 284 height 35
type input "**********"
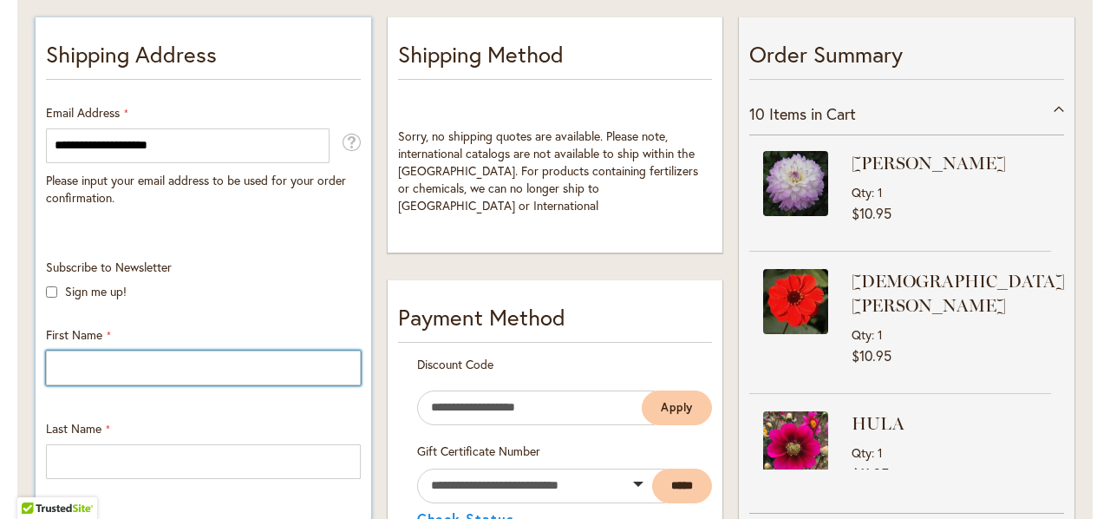
click at [134, 368] on input "First Name" at bounding box center [203, 367] width 315 height 35
type input "*********"
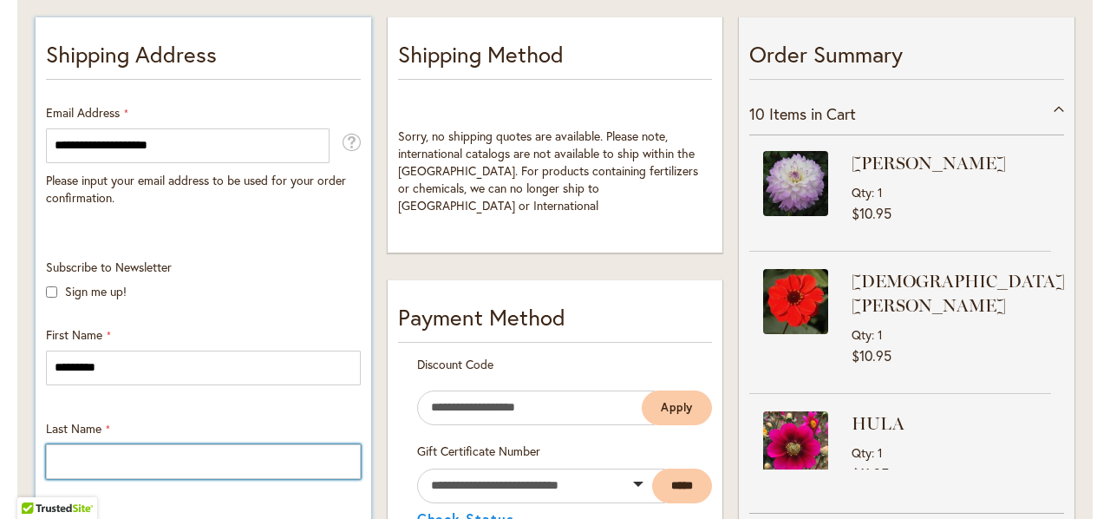
type input "*******"
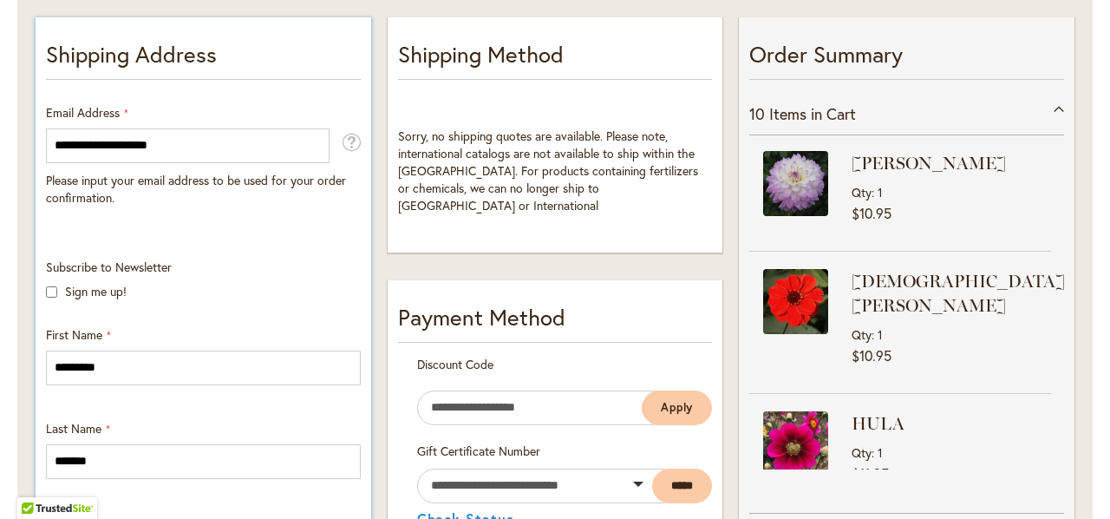
type input "**********"
select select "**"
type input "*******"
type input "*****"
type input "**********"
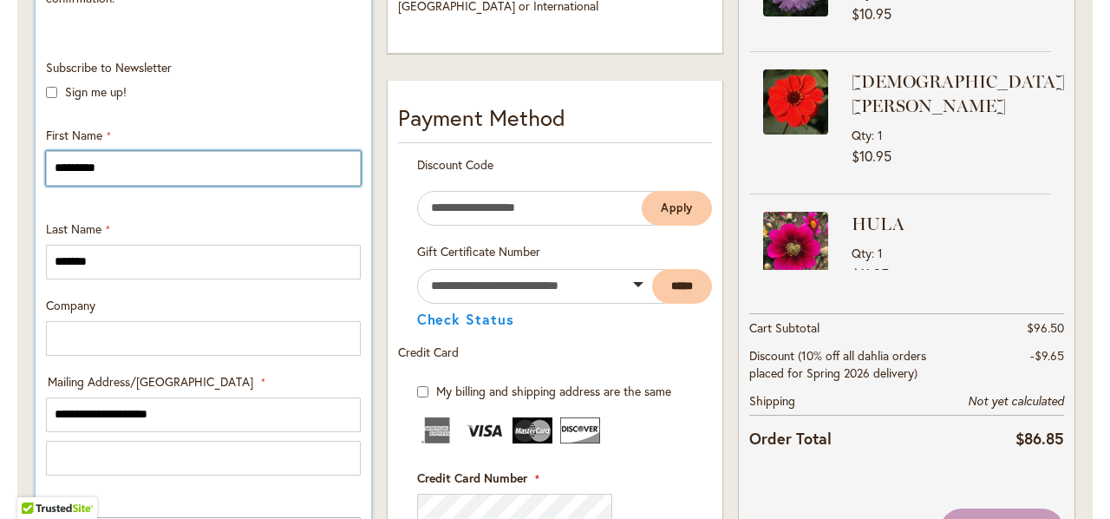
scroll to position [607, 0]
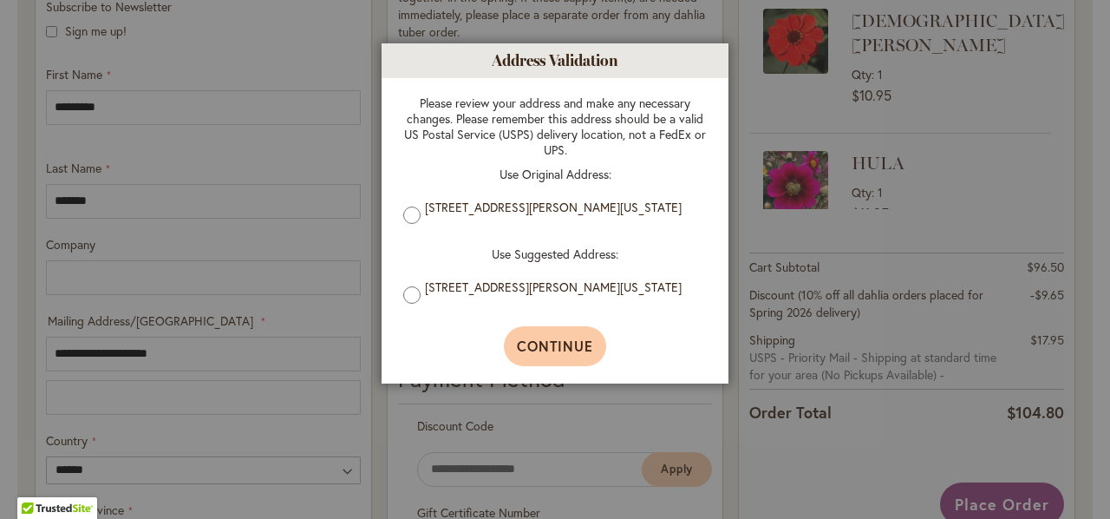
click at [542, 344] on span "Continue" at bounding box center [555, 345] width 77 height 18
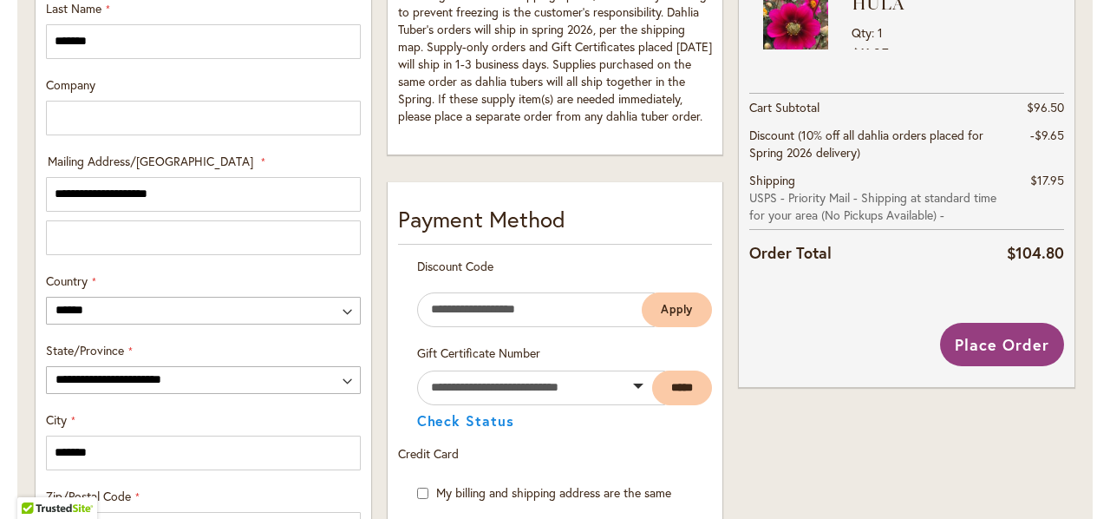
scroll to position [764, 0]
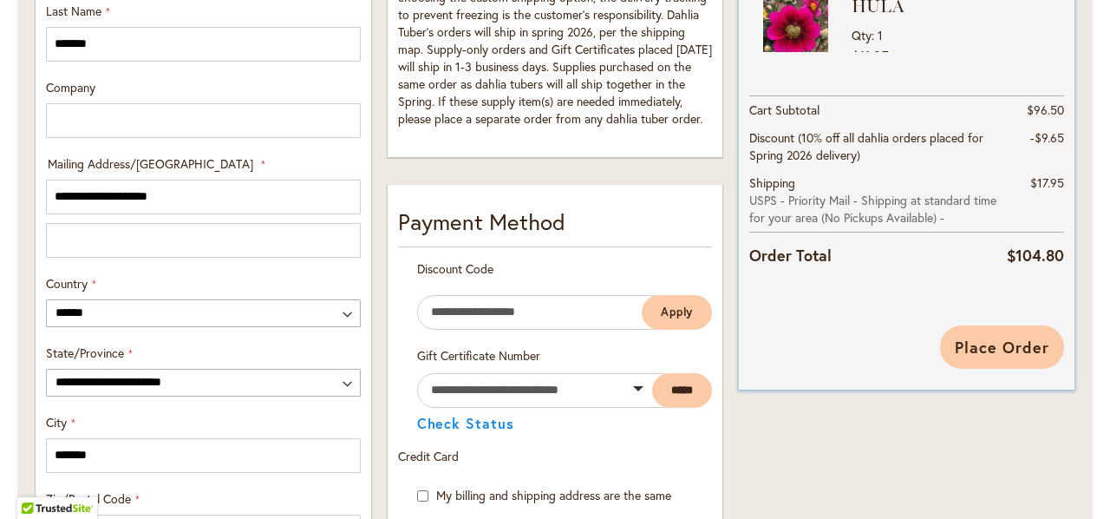
click at [1006, 343] on span "Place Order" at bounding box center [1002, 346] width 95 height 21
